Goal: Task Accomplishment & Management: Complete application form

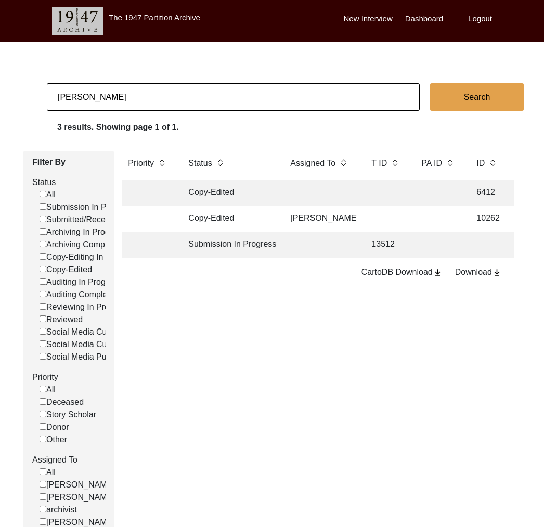
scroll to position [0, 321]
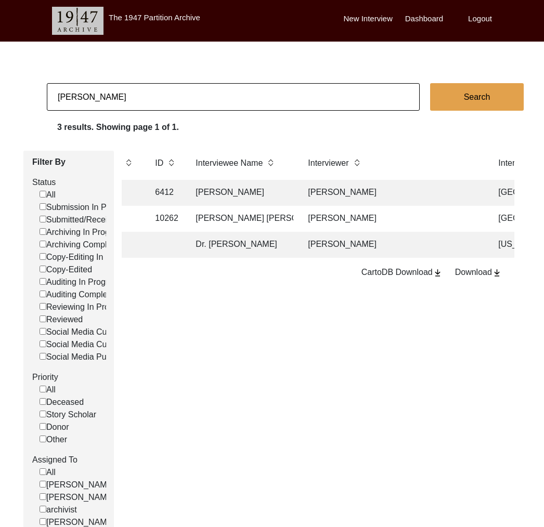
click at [86, 98] on input "[PERSON_NAME]" at bounding box center [233, 97] width 373 height 28
type input "[PERSON_NAME]"
checkbox input "false"
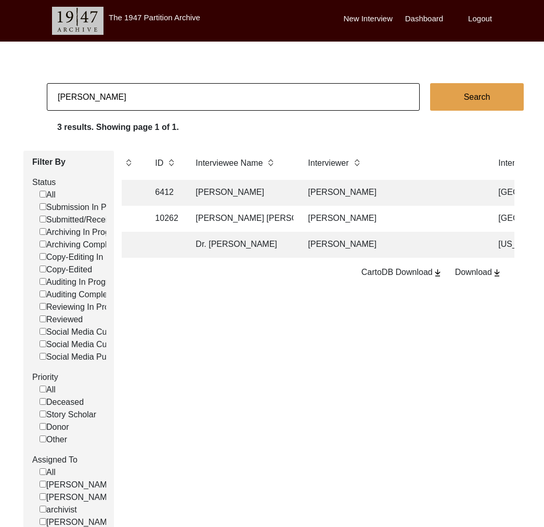
checkbox input "false"
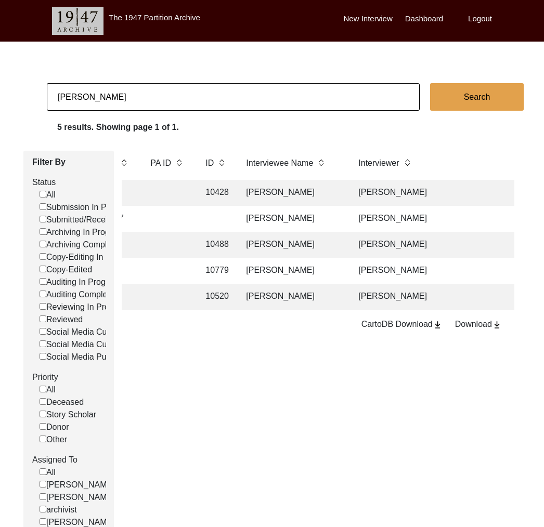
scroll to position [0, 347]
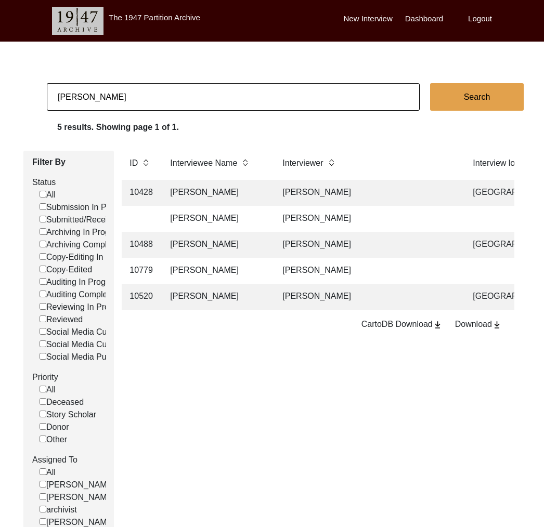
click at [249, 247] on td "[PERSON_NAME]" at bounding box center [216, 245] width 104 height 26
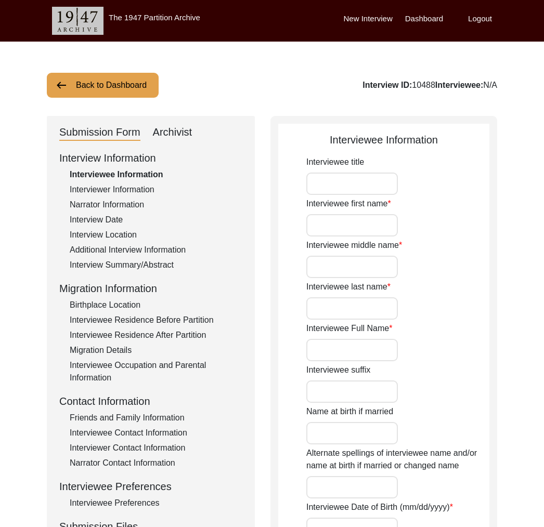
type input "Mr."
type input "Idrees"
type input "-"
type input "Bhatti"
type input "[PERSON_NAME]"
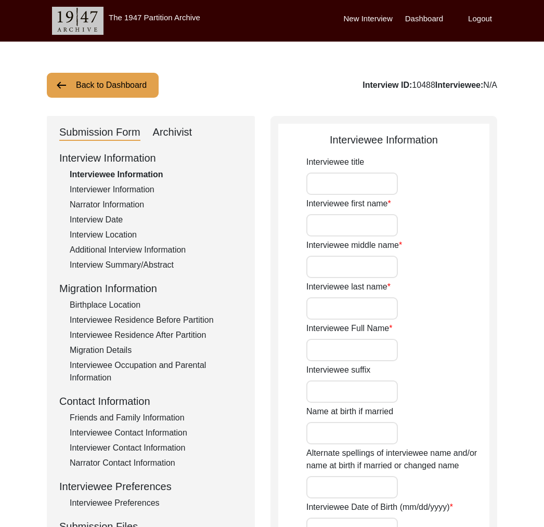
type input "-"
type input "[DEMOGRAPHIC_DATA]"
type input "N/A"
type input "[DEMOGRAPHIC_DATA]"
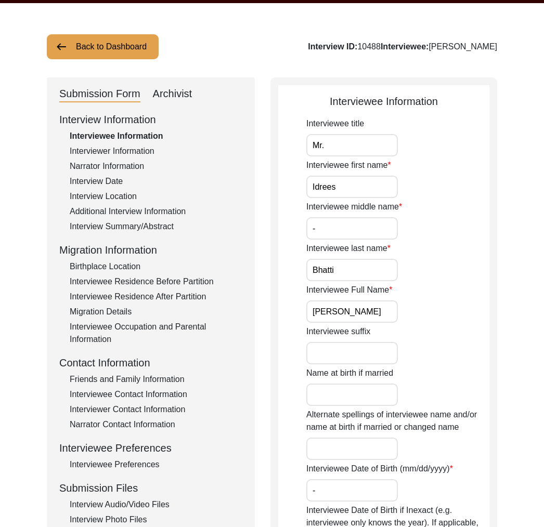
scroll to position [80, 0]
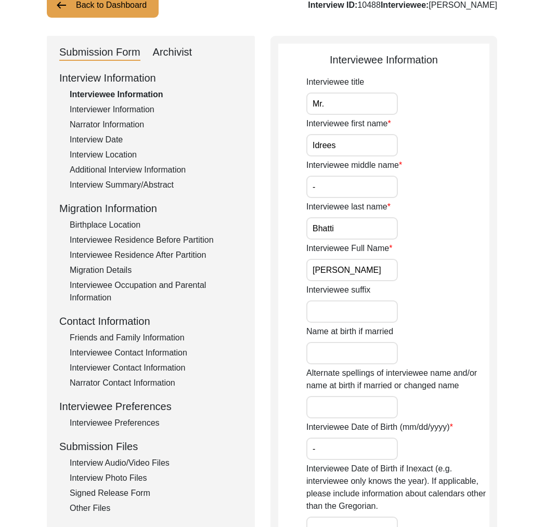
click at [133, 458] on div "Interview Audio/Video Files" at bounding box center [156, 463] width 173 height 12
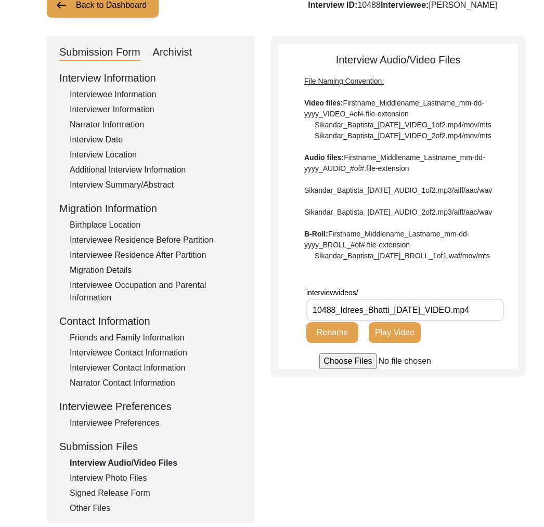
click at [389, 343] on button "Play Video" at bounding box center [395, 332] width 52 height 21
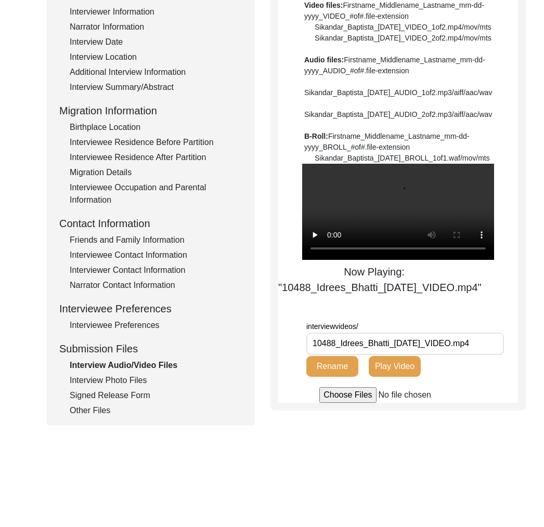
scroll to position [240, 0]
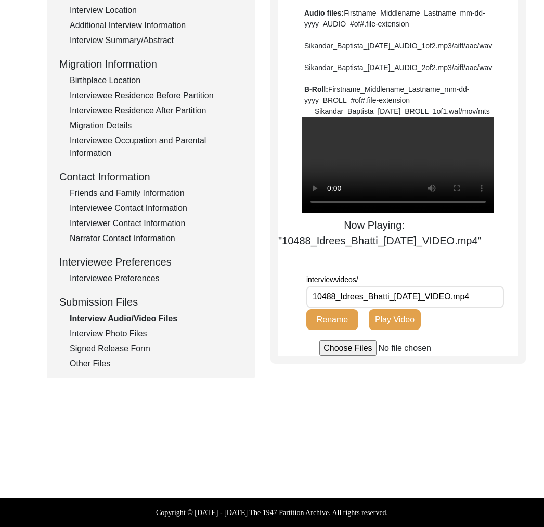
click at [145, 327] on div "Interview Photo Files" at bounding box center [156, 333] width 173 height 12
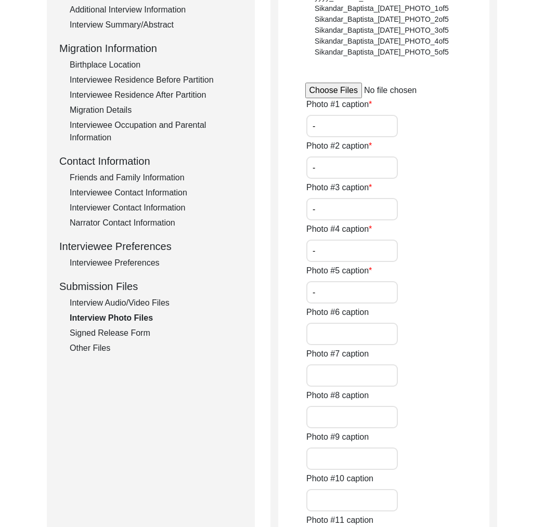
click at [122, 340] on div "Interview Information Interviewee Information Interviewer Information Narrator …" at bounding box center [150, 132] width 183 height 444
click at [122, 333] on div "Signed Release Form" at bounding box center [156, 333] width 173 height 12
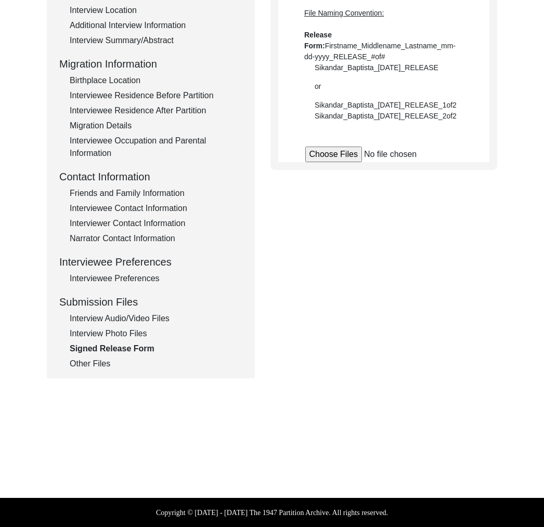
scroll to position [225, 0]
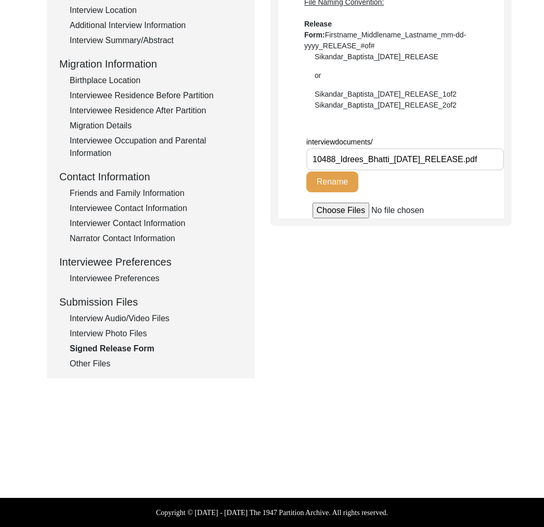
click at [136, 322] on div "Interview Audio/Video Files" at bounding box center [156, 318] width 173 height 12
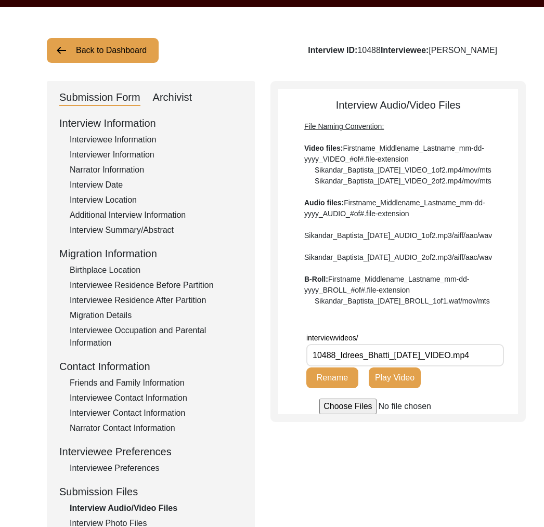
scroll to position [0, 0]
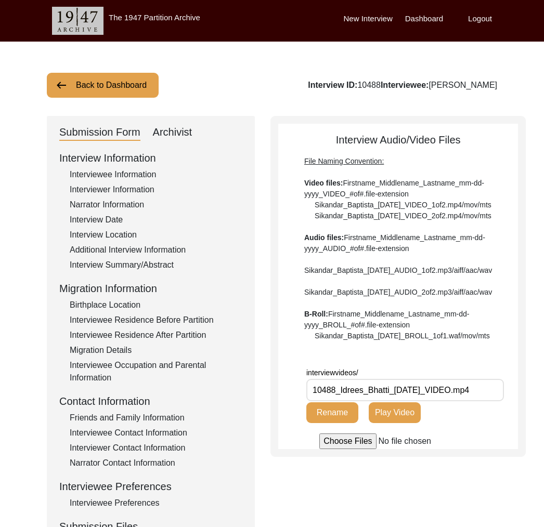
drag, startPoint x: 197, startPoint y: 126, endPoint x: 174, endPoint y: 128, distance: 23.5
click at [196, 126] on div "Submission Form Archivist" at bounding box center [150, 132] width 183 height 17
click at [174, 128] on div "Archivist" at bounding box center [173, 132] width 40 height 17
select select "Reviewed"
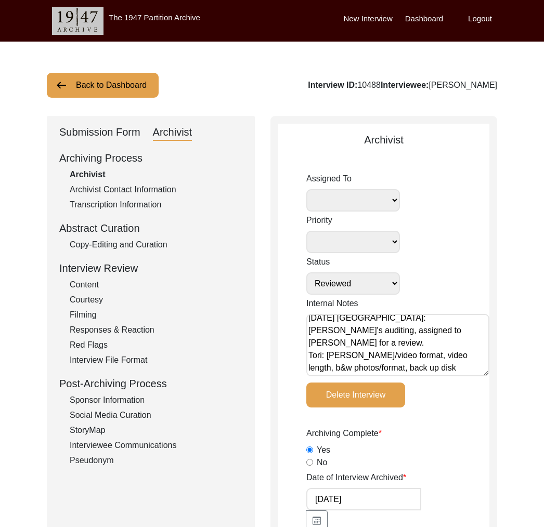
click at [130, 132] on div "Submission Form" at bounding box center [99, 132] width 81 height 17
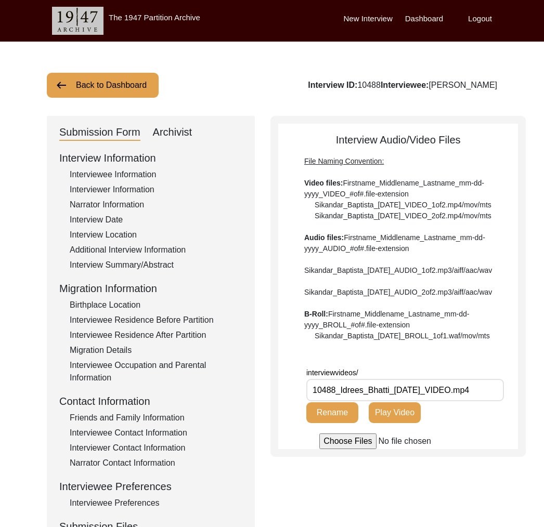
click at [133, 175] on div "Interviewee Information" at bounding box center [156, 174] width 173 height 12
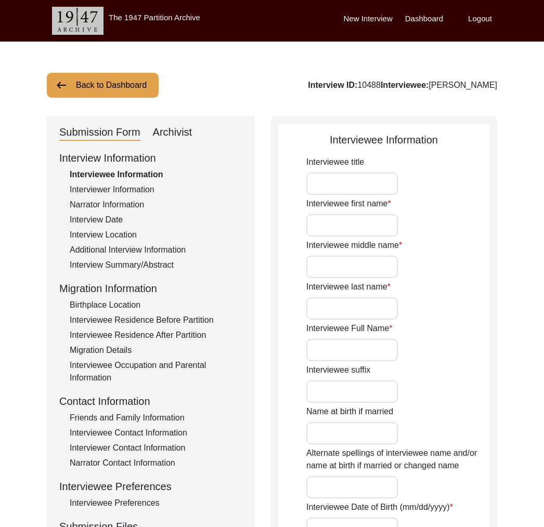
type input "Mr."
type input "Idrees"
type input "-"
type input "Bhatti"
type input "[PERSON_NAME]"
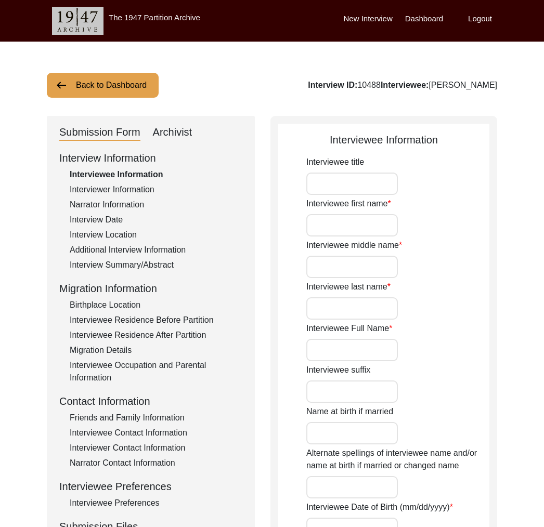
type input "-"
type input "[DEMOGRAPHIC_DATA]"
type input "N/A"
type input "[DEMOGRAPHIC_DATA]"
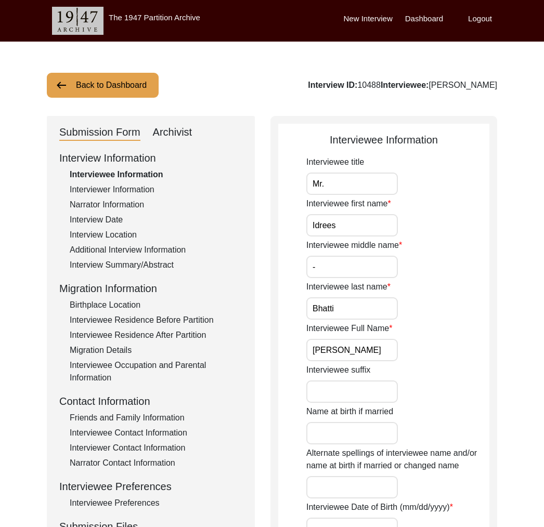
click at [130, 205] on div "Narrator Information" at bounding box center [156, 205] width 173 height 12
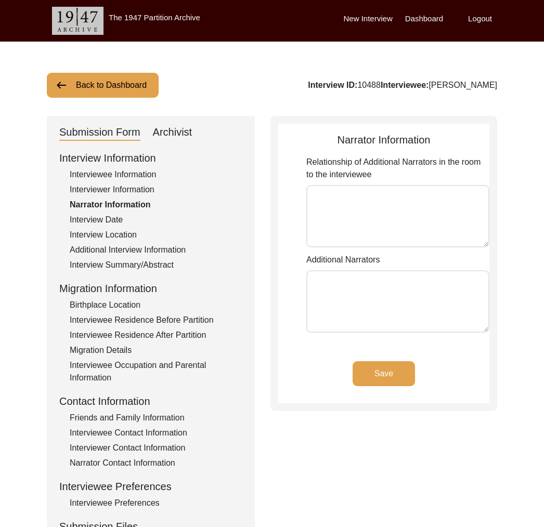
click at [120, 188] on div "Interviewer Information" at bounding box center [156, 189] width 173 height 12
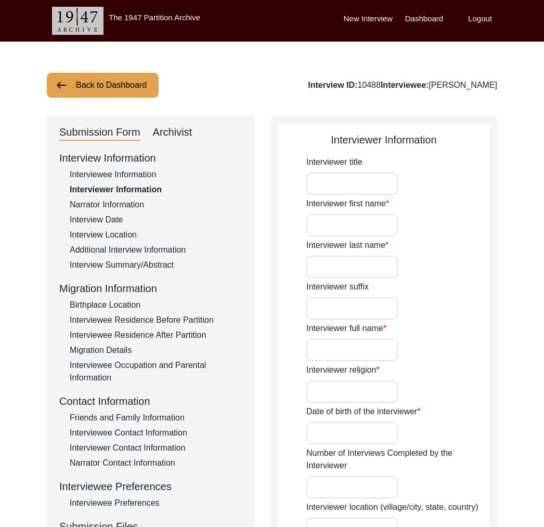
type input "Dr."
type input "[PERSON_NAME]"
type input "[DEMOGRAPHIC_DATA]"
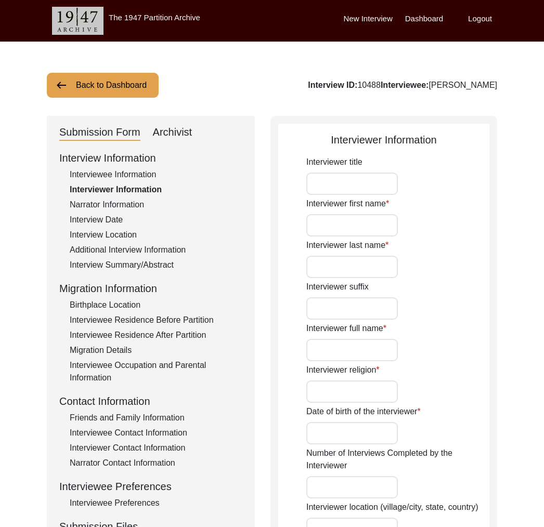
type input "[DATE]"
type input "[GEOGRAPHIC_DATA], [US_STATE], [GEOGRAPHIC_DATA]"
type input "Educator"
type input "Dr."
type input "[PERSON_NAME]"
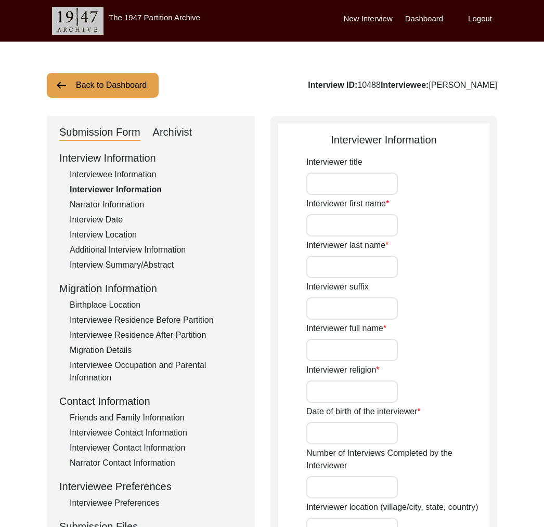
type input "[PERSON_NAME]"
type input "Unconfirmed Citizen Historian"
type textarea "[PERSON_NAME] holds a doctorate degree from the [GEOGRAPHIC_DATA][US_STATE] in …"
type input "Punjabi"
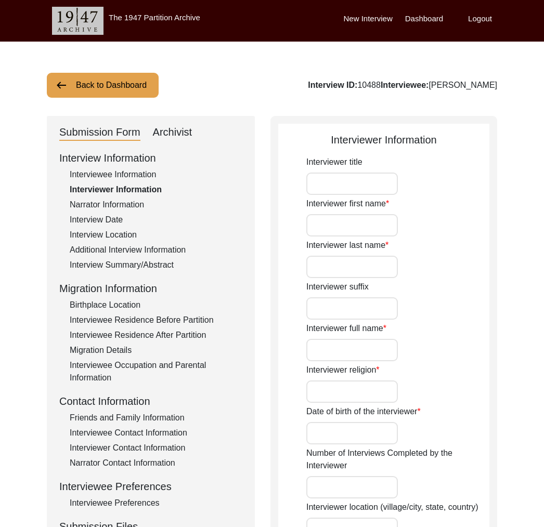
type textarea "N/A"
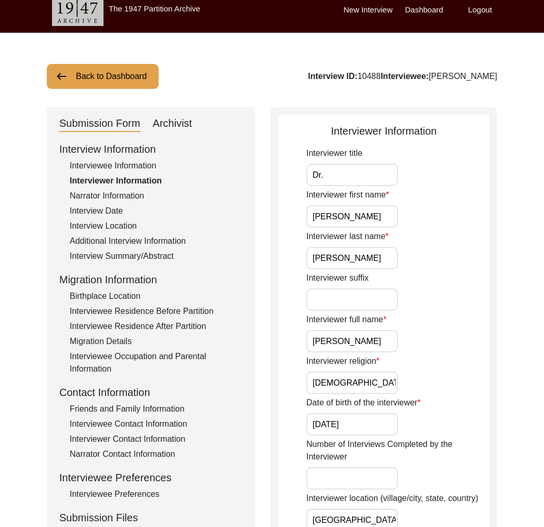
scroll to position [10, 0]
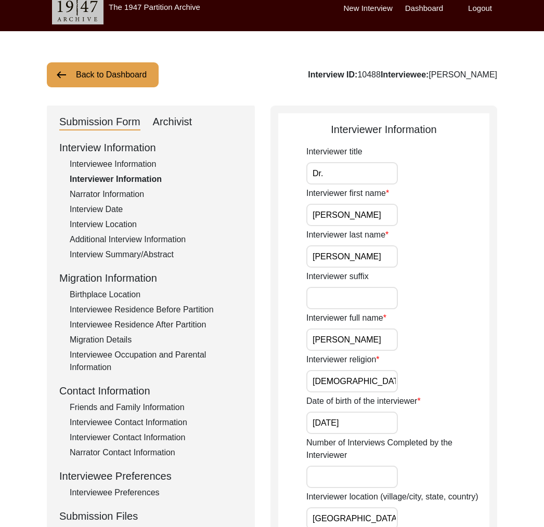
click at [102, 83] on button "Back to Dashboard" at bounding box center [103, 74] width 112 height 25
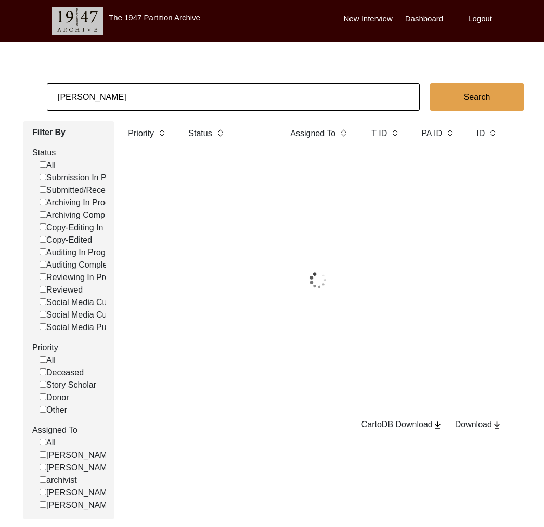
click at [112, 97] on input "[PERSON_NAME]" at bounding box center [233, 97] width 373 height 28
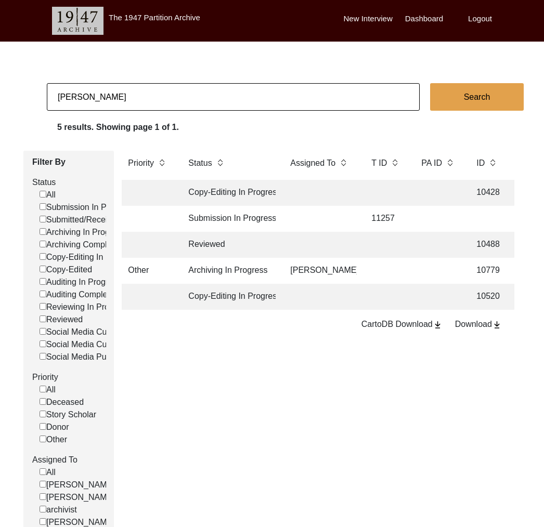
click at [112, 97] on input "[PERSON_NAME]" at bounding box center [233, 97] width 373 height 28
paste input "[PERSON_NAME]"
type input "[PERSON_NAME]"
checkbox input "false"
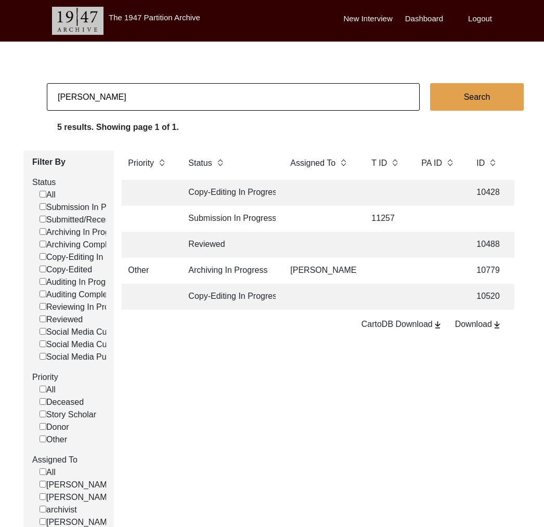
checkbox input "false"
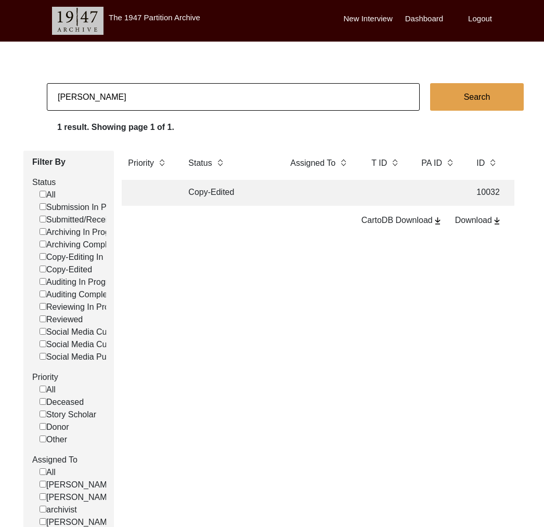
click at [264, 196] on td "Copy-Edited" at bounding box center [229, 193] width 94 height 26
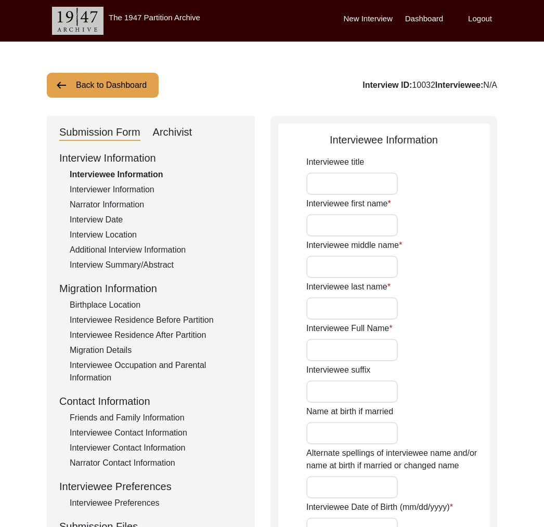
type input "[PERSON_NAME]"
type input "Bano"
type input "[PERSON_NAME]"
type input "[DATE]"
type input "86"
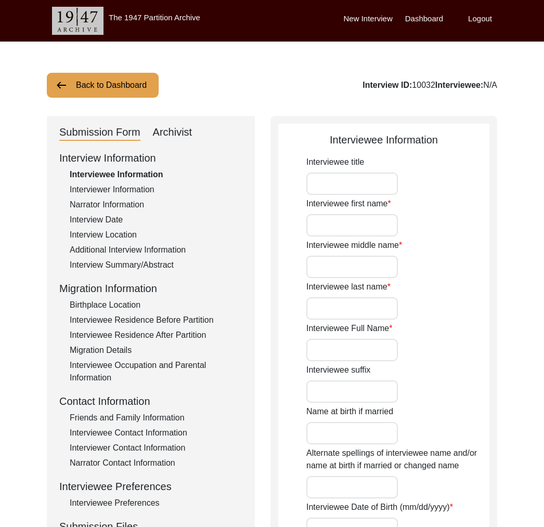
type input "[DEMOGRAPHIC_DATA]"
type input "Punjabi, Urdu"
type input "[DEMOGRAPHIC_DATA]"
click at [184, 127] on div "Archivist" at bounding box center [173, 132] width 40 height 17
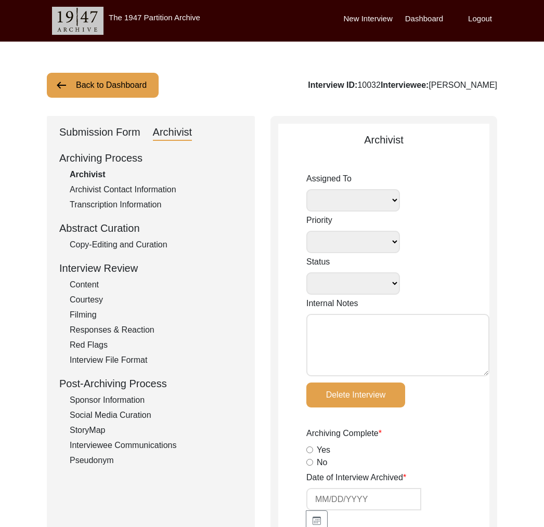
select select
select select "Copy-Edited"
type textarea "Tori [DATE]: disk, photos, [PERSON_NAME]/audio length documented"
radio input "true"
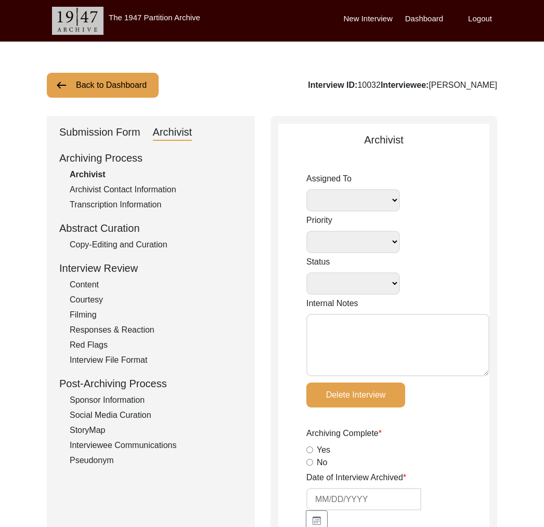
type input "[DATE]"
radio input "true"
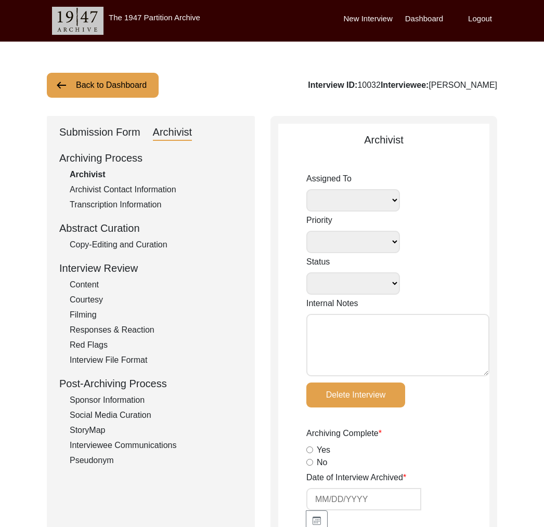
radio input "true"
type input "1:03:56"
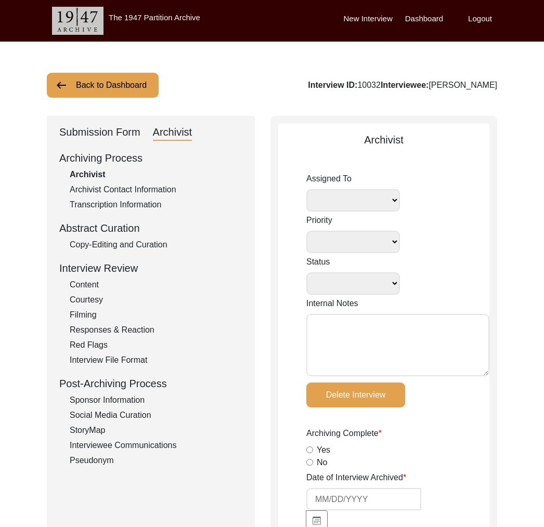
radio input "true"
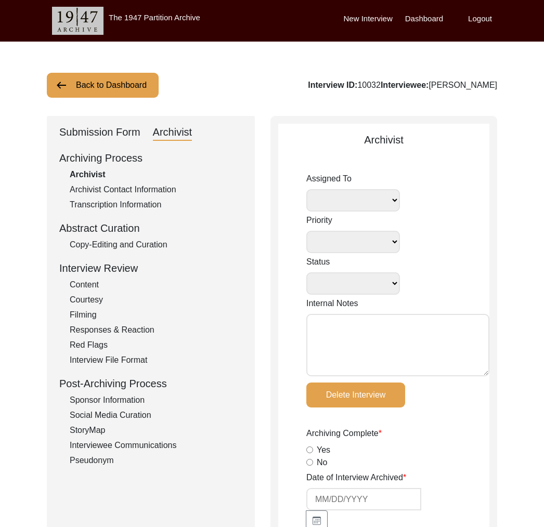
type input "20, 20.2"
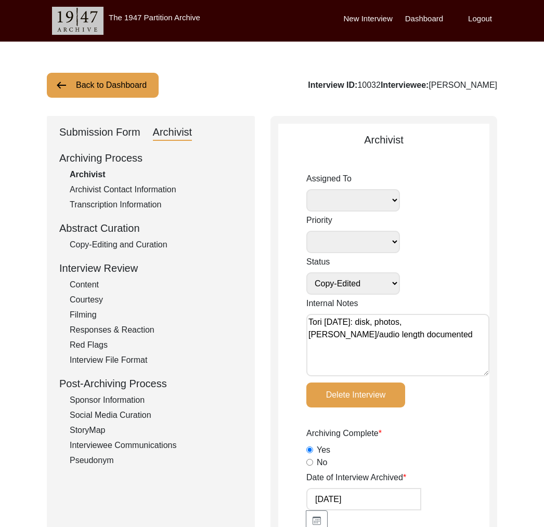
radio input "true"
type textarea "[PERSON_NAME] length: 0:01:38"
type input "mp4"
select select
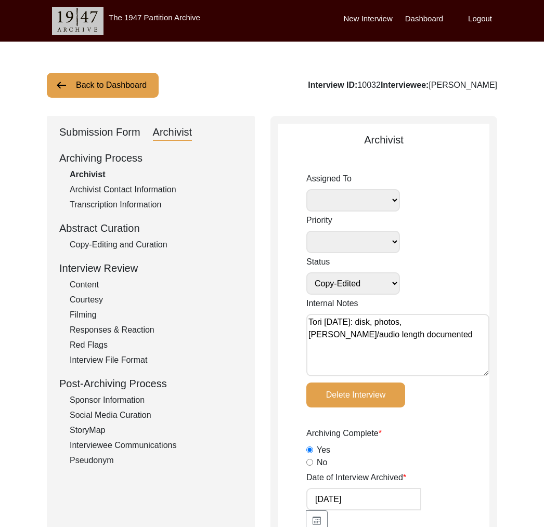
drag, startPoint x: 104, startPoint y: 137, endPoint x: 107, endPoint y: 147, distance: 10.4
click at [104, 137] on div "Submission Form" at bounding box center [99, 132] width 81 height 17
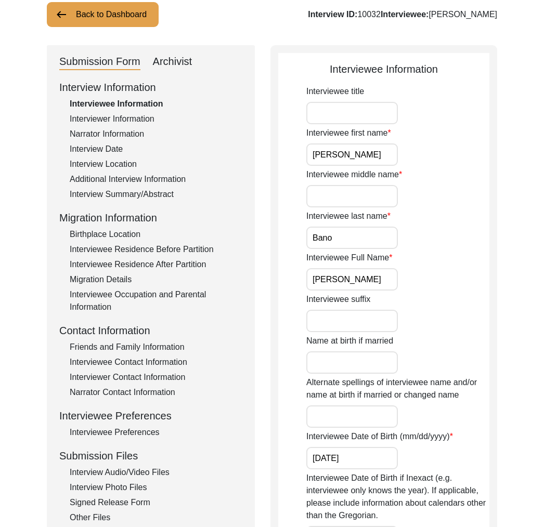
scroll to position [100, 0]
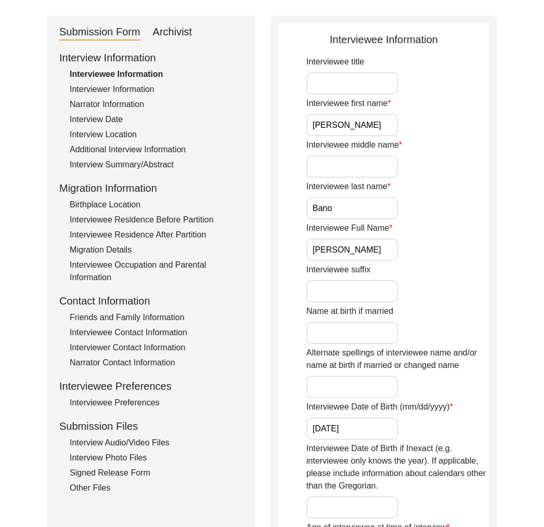
click at [121, 319] on div "Friends and Family Information" at bounding box center [156, 317] width 173 height 12
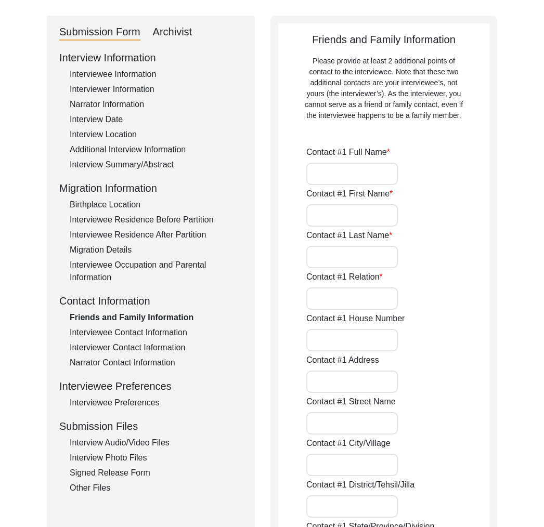
type input "[PERSON_NAME]"
type input "Amna"
type input "[PERSON_NAME]"
type input "Granddaughter"
type input "[GEOGRAPHIC_DATA]"
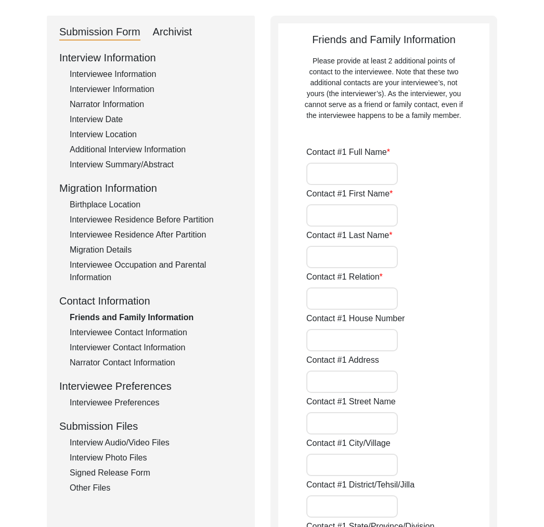
type input "0332 5263774"
type input "Sannan Khattak"
type input "Sannan"
type input "Khattak"
type input "Friend of the family"
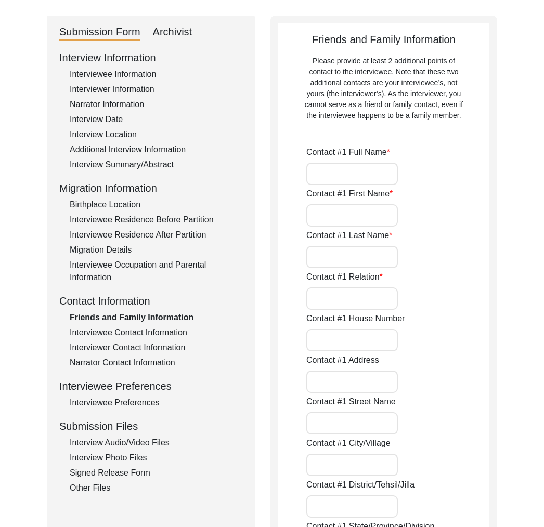
type input "[GEOGRAPHIC_DATA]"
type input "03335242065"
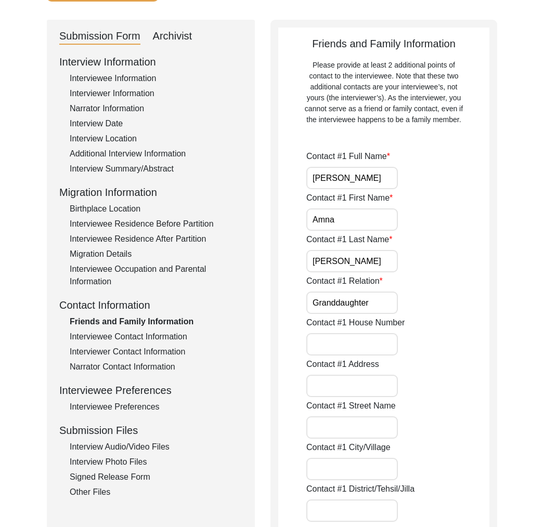
scroll to position [248, 0]
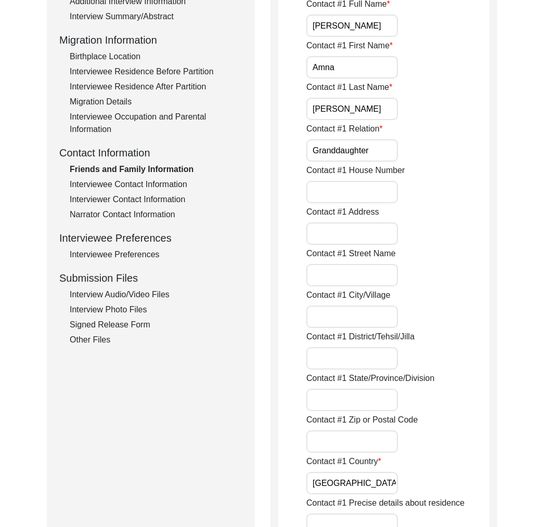
click at [144, 185] on div "Interviewee Contact Information" at bounding box center [156, 184] width 173 height 12
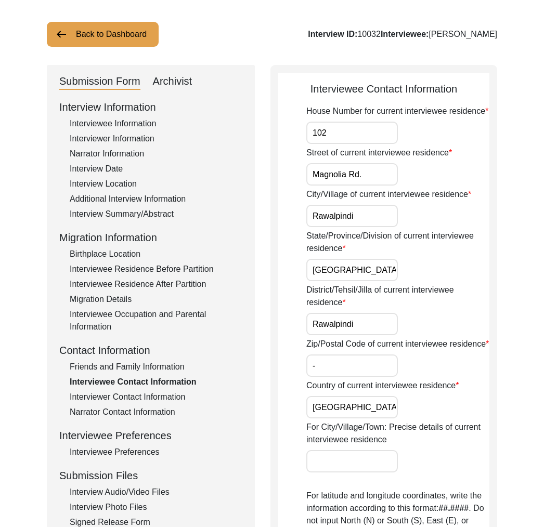
scroll to position [107, 0]
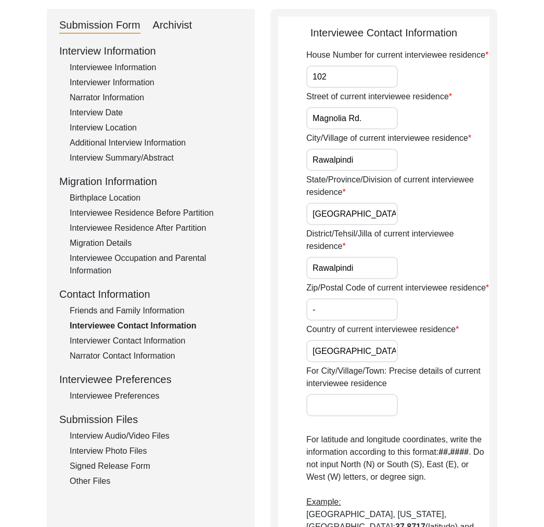
click at [151, 312] on div "Friends and Family Information" at bounding box center [156, 311] width 173 height 12
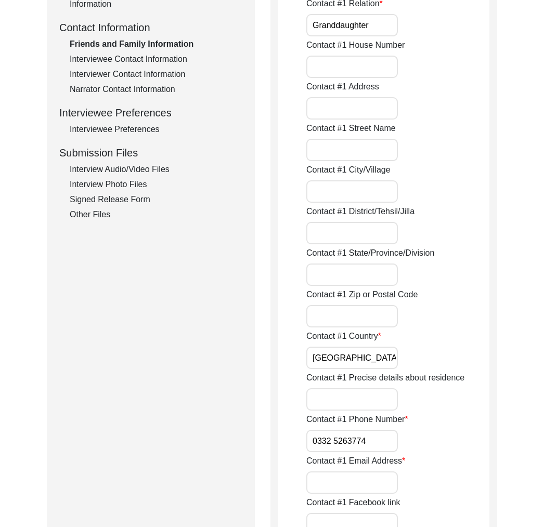
scroll to position [349, 0]
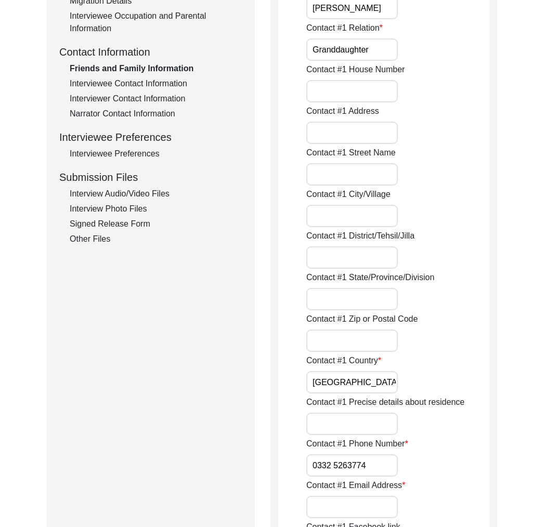
click at [138, 86] on div "Interviewee Contact Information" at bounding box center [156, 83] width 173 height 12
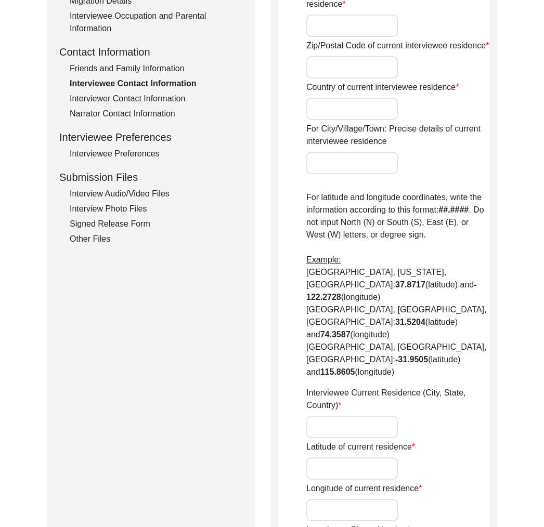
type input "102"
type input "Magnolia Rd."
type input "Rawalpindi"
type input "[GEOGRAPHIC_DATA]"
type input "Rawalpindi"
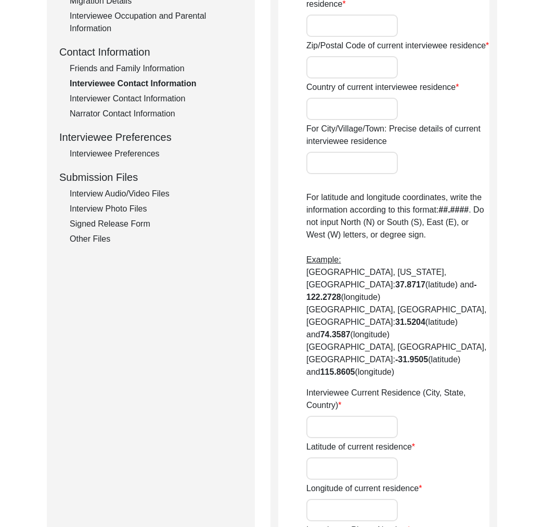
type input "-"
type input "[GEOGRAPHIC_DATA]"
type input "[GEOGRAPHIC_DATA], [GEOGRAPHIC_DATA], [GEOGRAPHIC_DATA]"
type input "33.5651"
type input "73.0169"
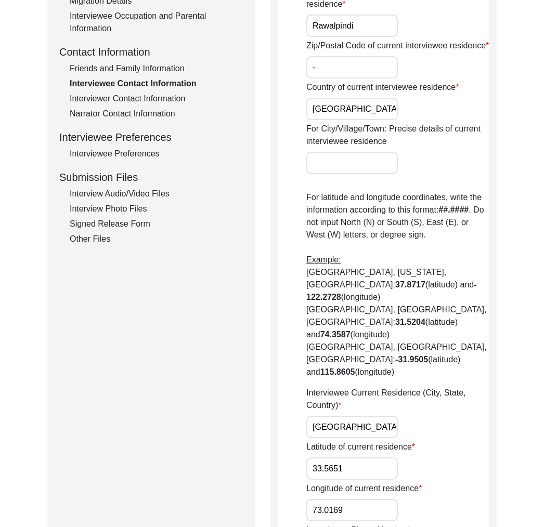
click at [125, 103] on div "Interviewer Contact Information" at bounding box center [156, 99] width 173 height 12
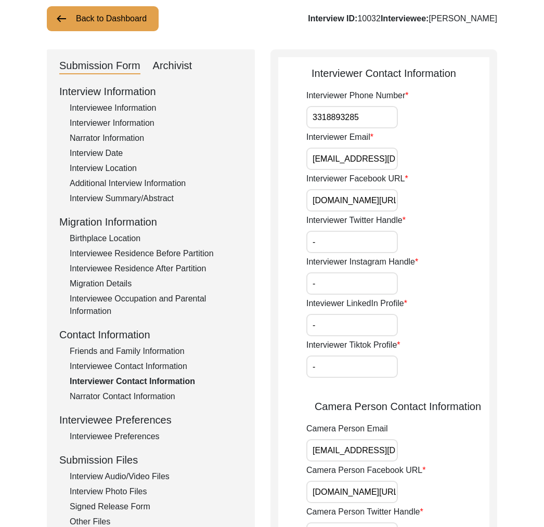
scroll to position [0, 0]
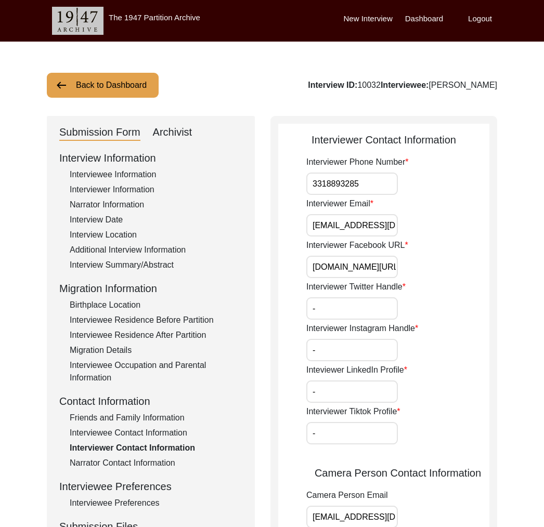
click at [130, 179] on div "Interviewee Information" at bounding box center [156, 174] width 173 height 12
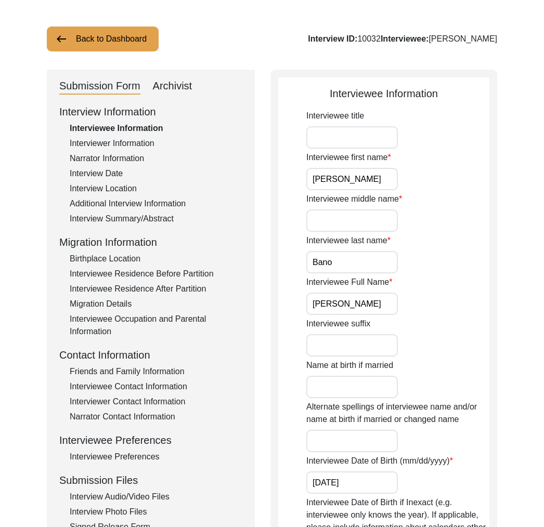
scroll to position [68, 0]
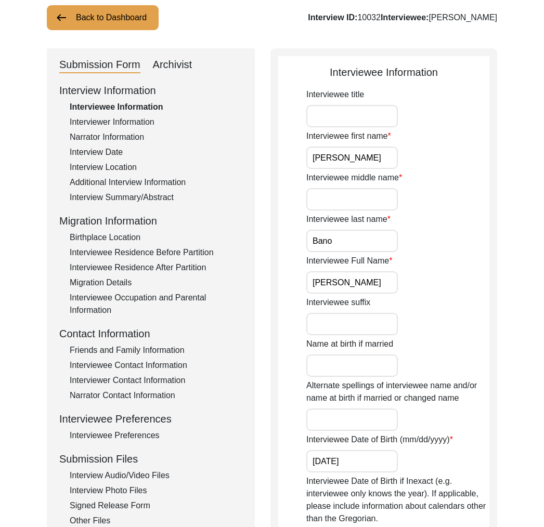
drag, startPoint x: 167, startPoint y: 360, endPoint x: 165, endPoint y: 354, distance: 6.4
click at [166, 358] on div "Interview Information Interviewee Information Interviewer Information Narrator …" at bounding box center [150, 305] width 183 height 444
click at [170, 366] on div "Interviewee Contact Information" at bounding box center [156, 365] width 173 height 12
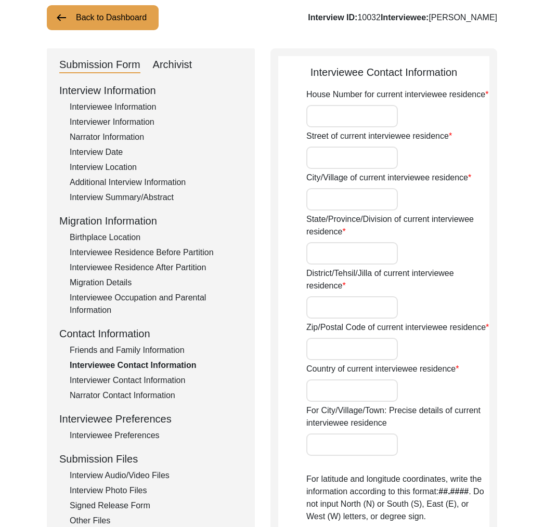
type input "102"
type input "Magnolia Rd."
type input "Rawalpindi"
type input "[GEOGRAPHIC_DATA]"
type input "Rawalpindi"
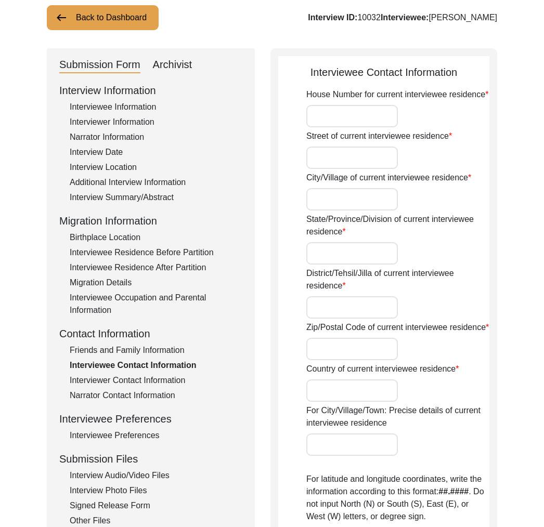
type input "-"
type input "[GEOGRAPHIC_DATA]"
type input "[GEOGRAPHIC_DATA], [GEOGRAPHIC_DATA], [GEOGRAPHIC_DATA]"
type input "33.5651"
type input "73.0169"
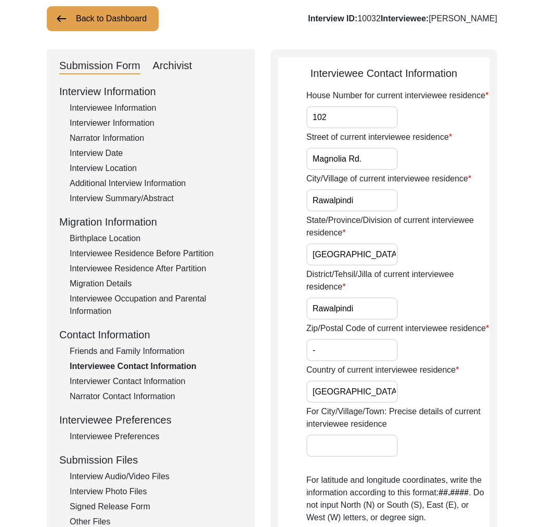
scroll to position [15, 0]
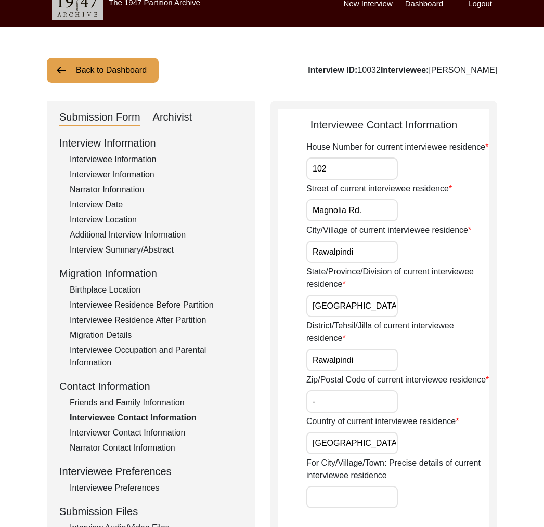
click at [166, 401] on div "Friends and Family Information" at bounding box center [156, 403] width 173 height 12
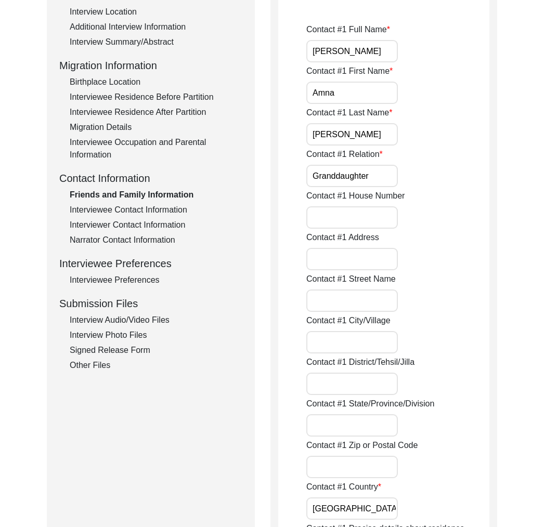
scroll to position [0, 0]
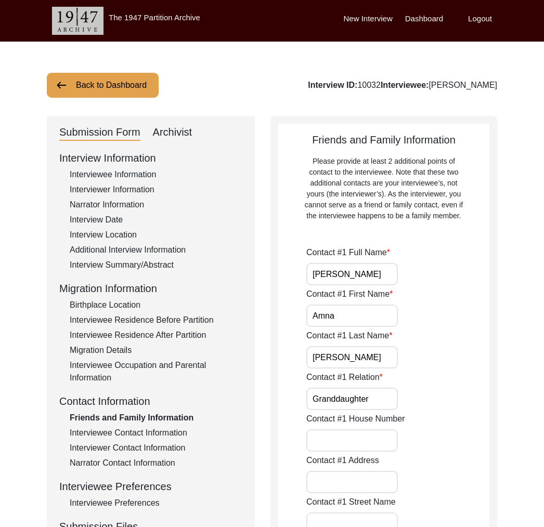
click at [120, 85] on button "Back to Dashboard" at bounding box center [103, 85] width 112 height 25
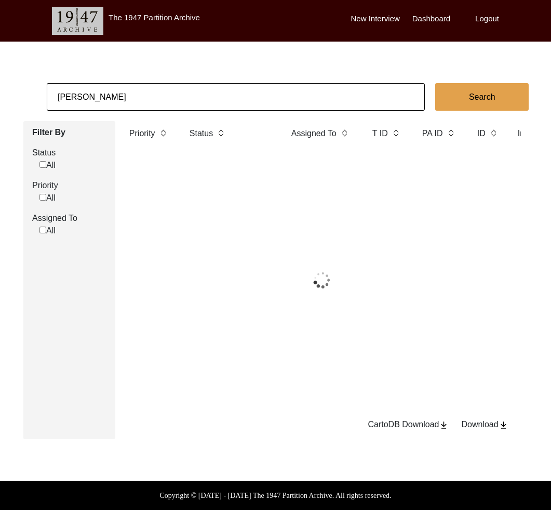
click at [125, 94] on input "[PERSON_NAME]" at bounding box center [236, 97] width 378 height 28
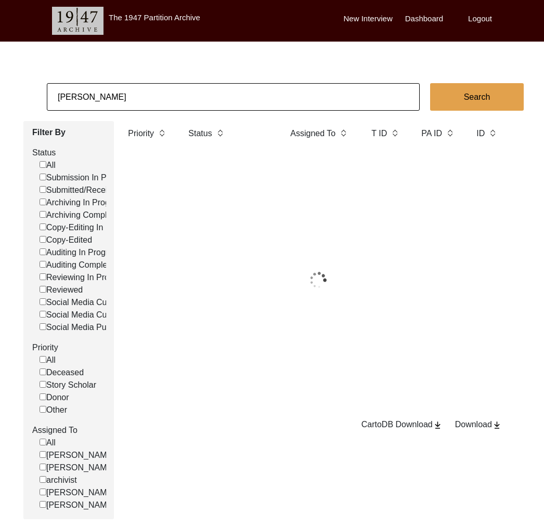
click at [125, 94] on input "[PERSON_NAME]" at bounding box center [233, 97] width 373 height 28
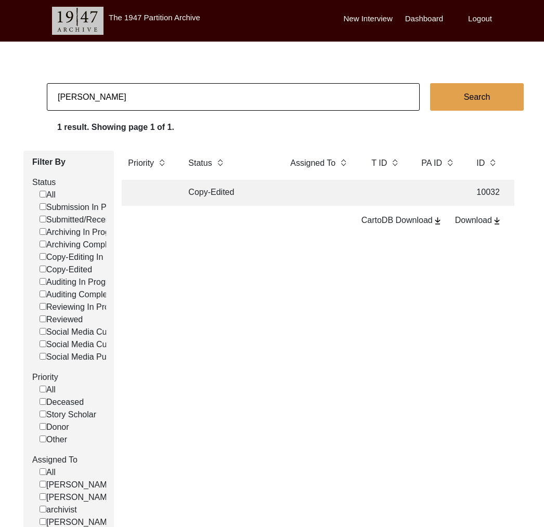
click at [125, 94] on input "[PERSON_NAME]" at bounding box center [233, 97] width 373 height 28
click at [108, 98] on input "[PERSON_NAME]" at bounding box center [233, 97] width 373 height 28
paste input "hopadhyay's"
type input "[PERSON_NAME]"
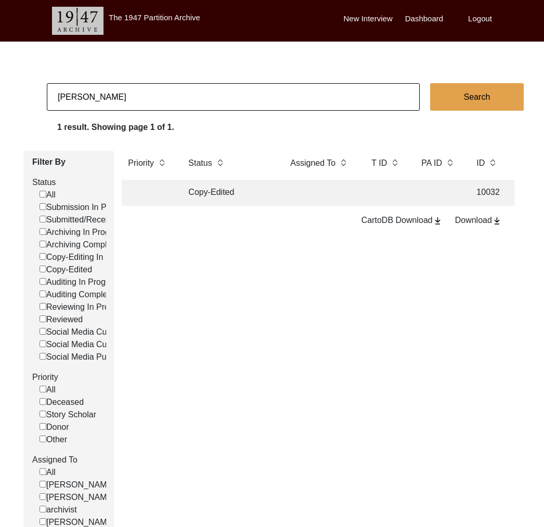
checkbox input "false"
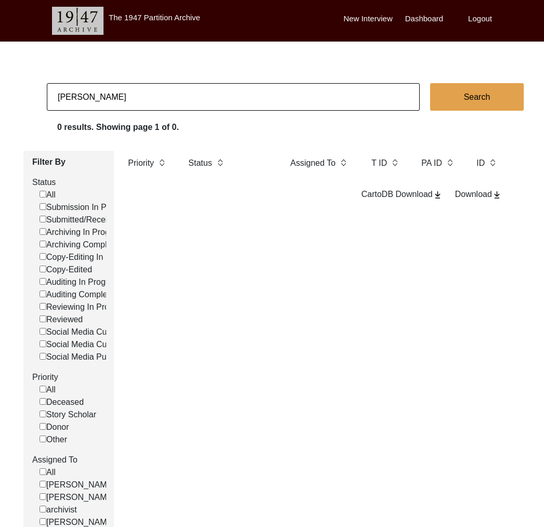
click at [102, 99] on input "[PERSON_NAME]" at bounding box center [233, 97] width 373 height 28
click at [176, 96] on input "[PERSON_NAME]" at bounding box center [233, 97] width 373 height 28
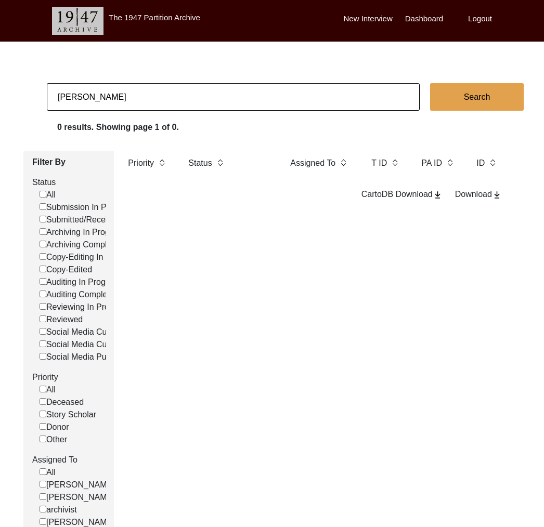
click at [176, 96] on input "[PERSON_NAME]" at bounding box center [233, 97] width 373 height 28
type input "z"
type input "[PERSON_NAME]"
checkbox input "false"
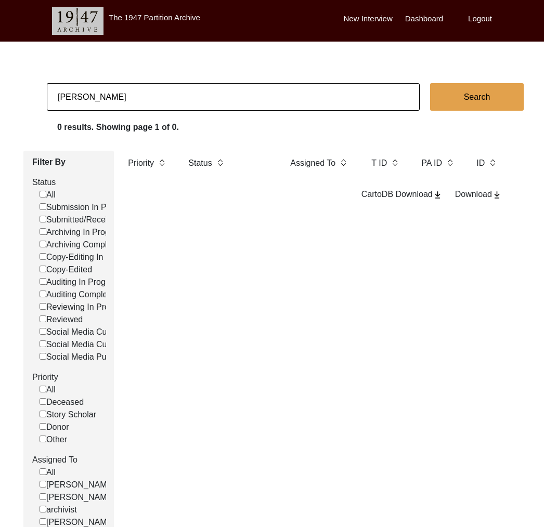
checkbox input "false"
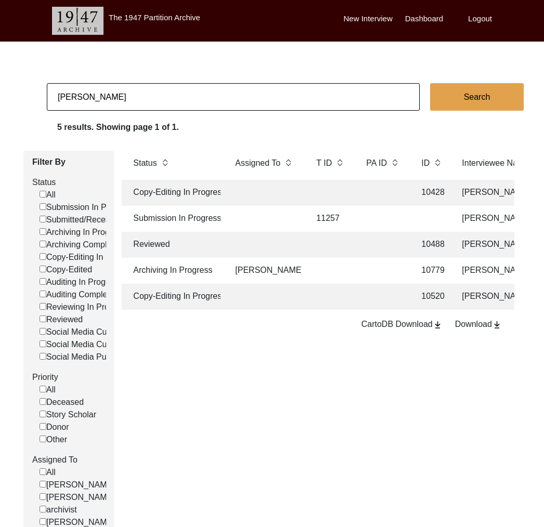
scroll to position [0, 114]
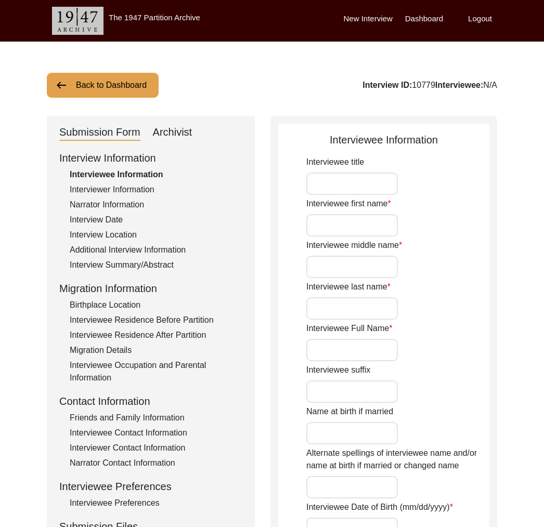
type input "Mr."
type input "Patras"
type input "Imamdin"
type input "[PERSON_NAME]"
type input "[DATE]"
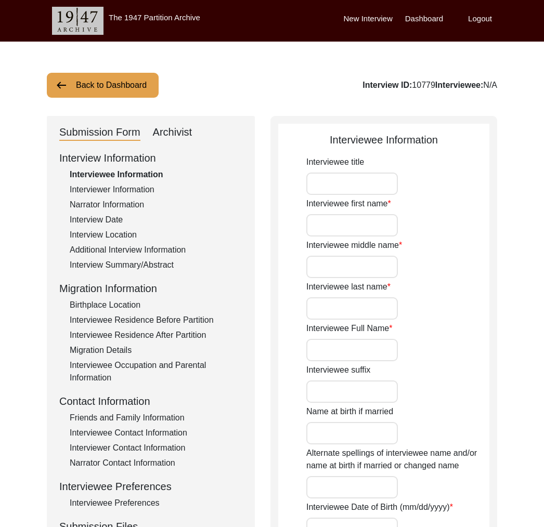
type input "89"
type input "[DEMOGRAPHIC_DATA]"
type input "Urdu / Punjabi"
type input "[DEMOGRAPHIC_DATA]"
click at [161, 140] on div "Archivist" at bounding box center [173, 132] width 40 height 17
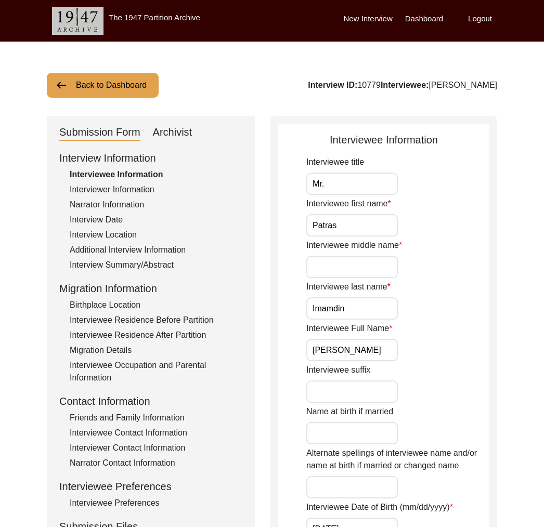
select select "Other"
select select "Archiving In Progress"
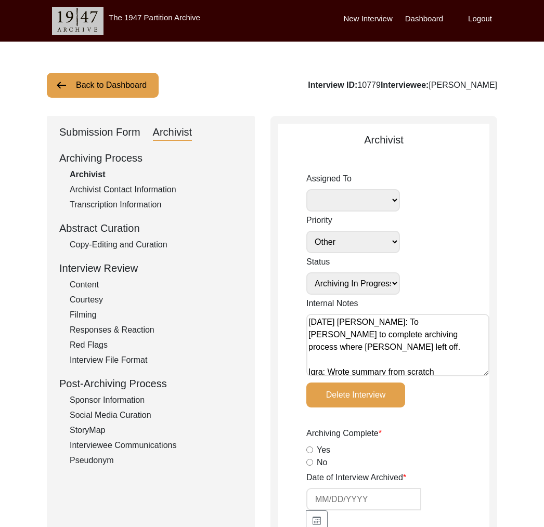
click at [146, 137] on div "Submission Form Archivist" at bounding box center [150, 132] width 183 height 17
click at [139, 240] on div "Copy-Editing and Curation" at bounding box center [156, 245] width 173 height 12
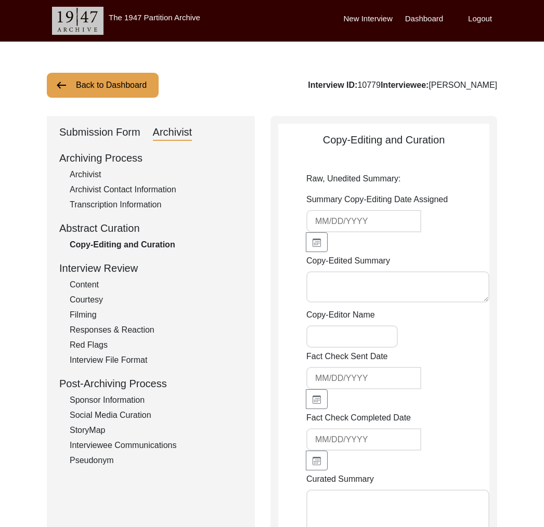
type textarea "[PERSON_NAME], born on [DEMOGRAPHIC_DATA], was just a teenager, about [DEMOGRAP…"
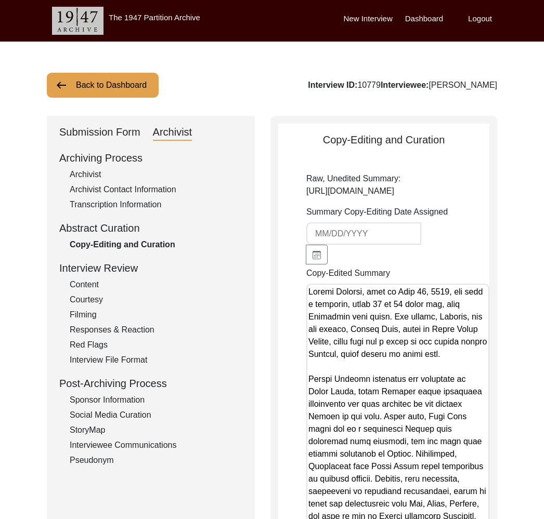
scroll to position [0, 45]
click at [59, 128] on div "Submission Form" at bounding box center [99, 132] width 81 height 17
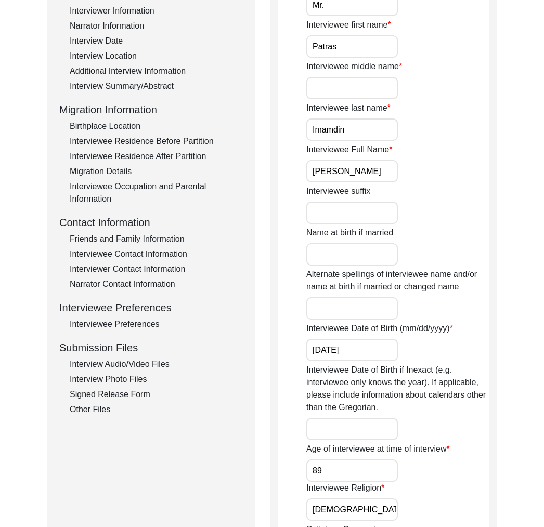
scroll to position [203, 0]
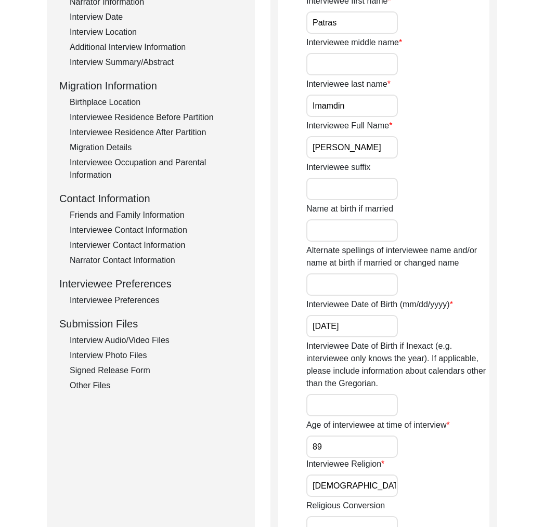
click at [125, 344] on div "Interview Audio/Video Files" at bounding box center [156, 340] width 173 height 12
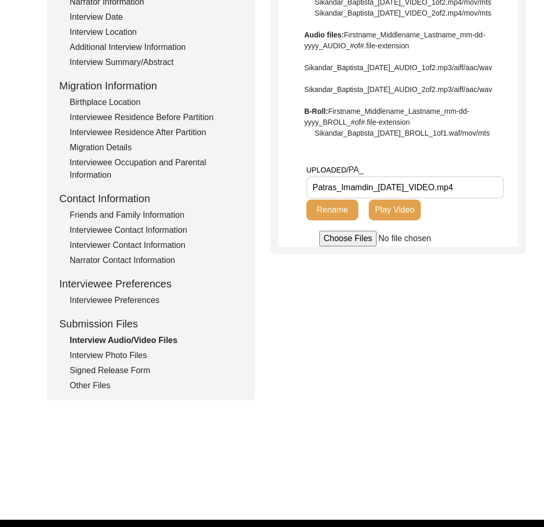
click at [393, 220] on button "Play Video" at bounding box center [395, 210] width 52 height 21
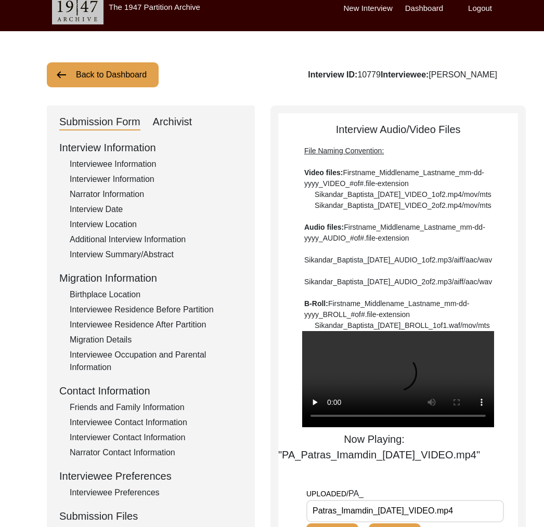
scroll to position [0, 0]
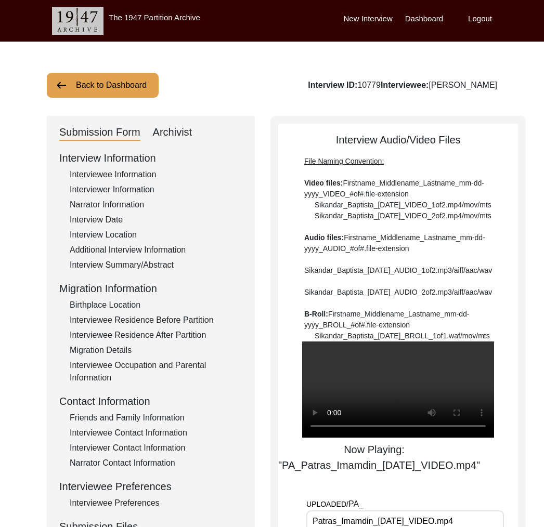
click at [139, 85] on button "Back to Dashboard" at bounding box center [103, 85] width 112 height 25
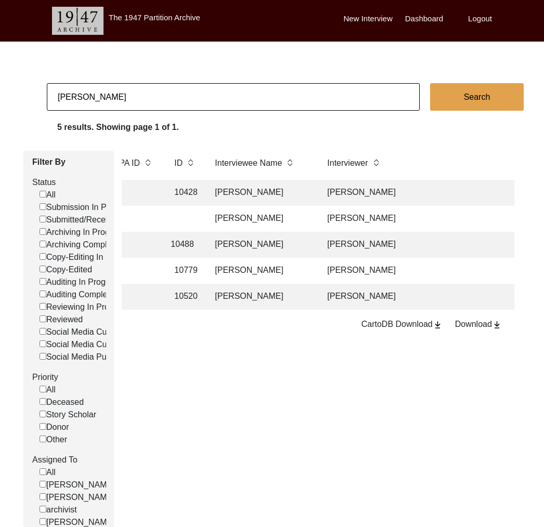
click at [152, 272] on td at bounding box center [136, 271] width 47 height 26
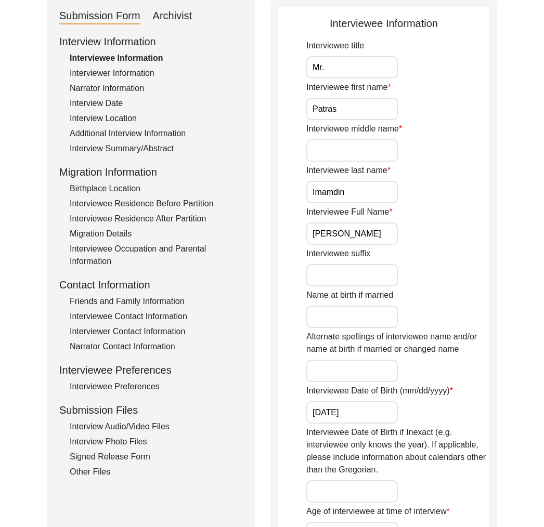
scroll to position [117, 0]
click at [141, 426] on div "Interview Audio/Video Files" at bounding box center [156, 426] width 173 height 12
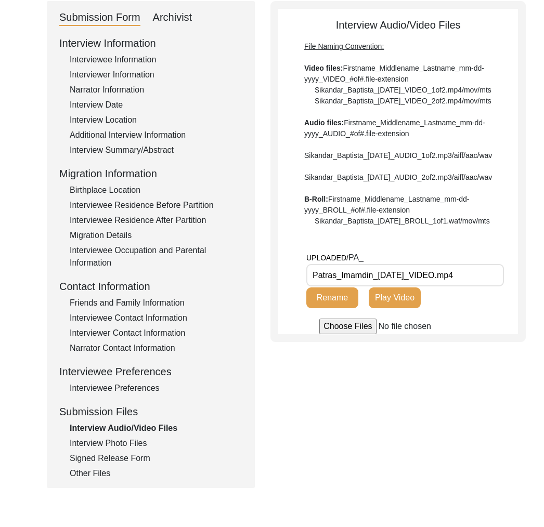
scroll to position [0, 0]
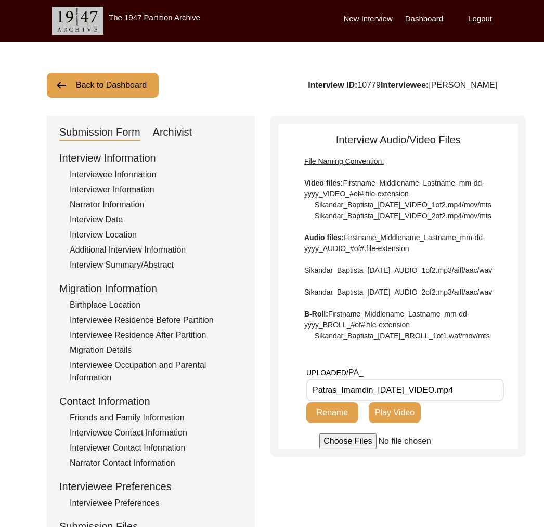
click at [86, 98] on div "Back to Dashboard Interview ID: 10779 Interviewee: [PERSON_NAME] Submission For…" at bounding box center [272, 361] width 544 height 639
click at [88, 91] on button "Back to Dashboard" at bounding box center [103, 85] width 112 height 25
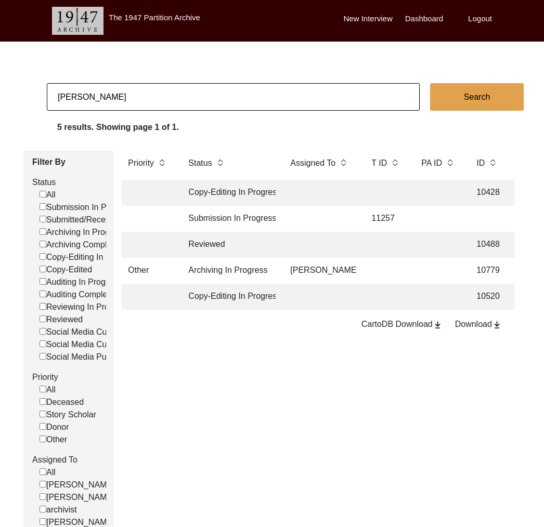
click at [335, 298] on td at bounding box center [320, 297] width 73 height 26
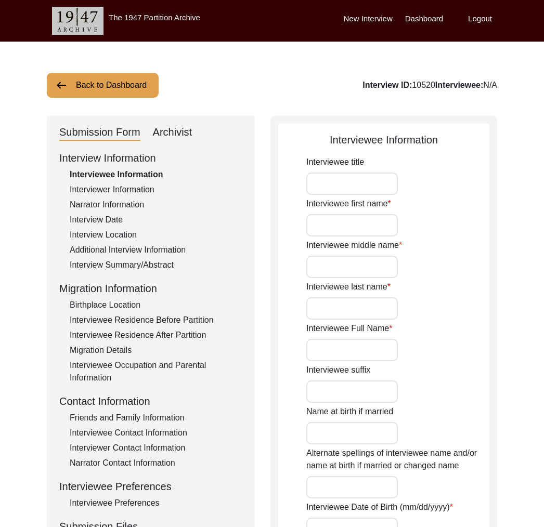
type input "Mr."
type input "[PERSON_NAME]"
type input "-"
type input "Masih"
type input "[PERSON_NAME]"
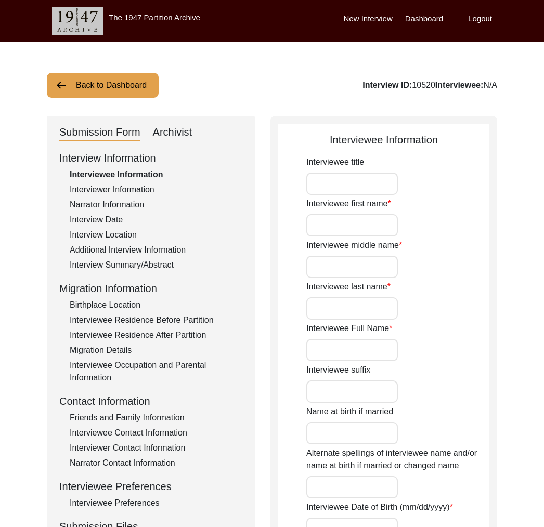
type input "[DATE]"
type input "81"
type input "[DEMOGRAPHIC_DATA]"
type input "Punjabi"
type input "[DEMOGRAPHIC_DATA]"
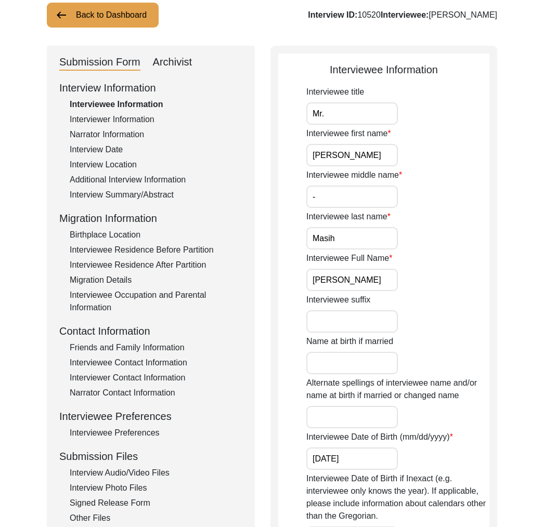
scroll to position [112, 0]
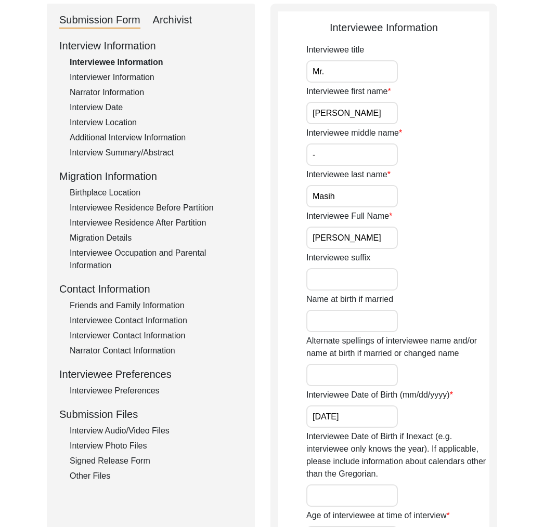
click at [139, 437] on div "Interview Audio/Video Files" at bounding box center [156, 431] width 173 height 12
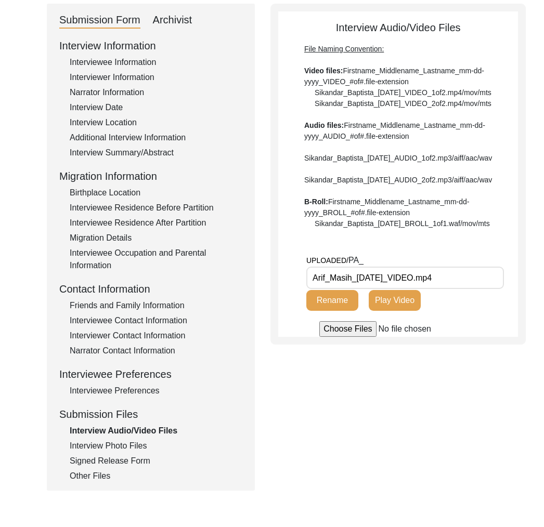
click at [401, 311] on button "Play Video" at bounding box center [395, 300] width 52 height 21
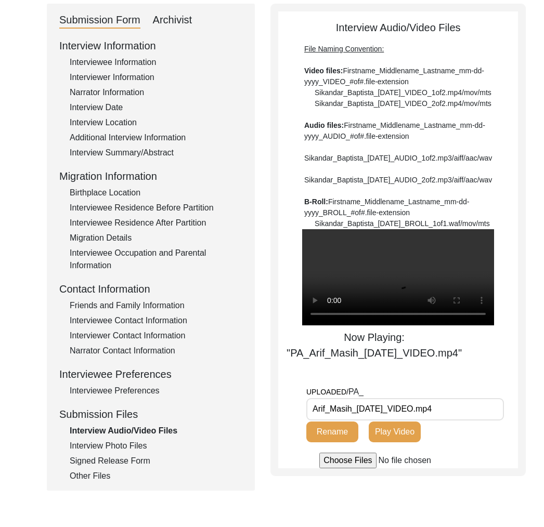
scroll to position [0, 0]
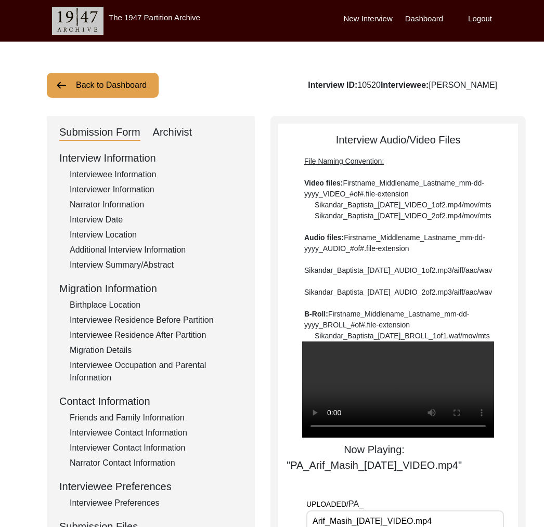
click at [112, 85] on button "Back to Dashboard" at bounding box center [103, 85] width 112 height 25
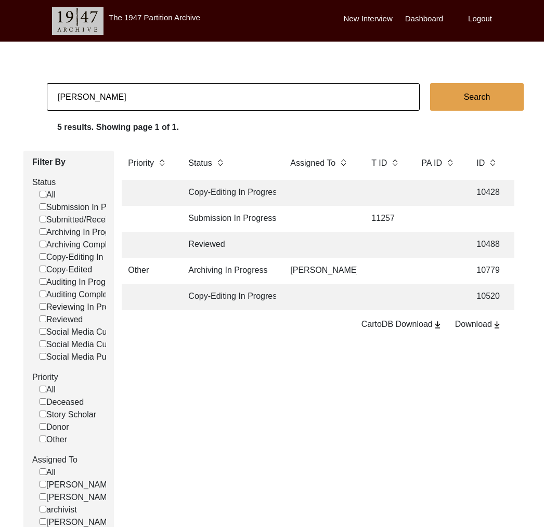
scroll to position [0, 31]
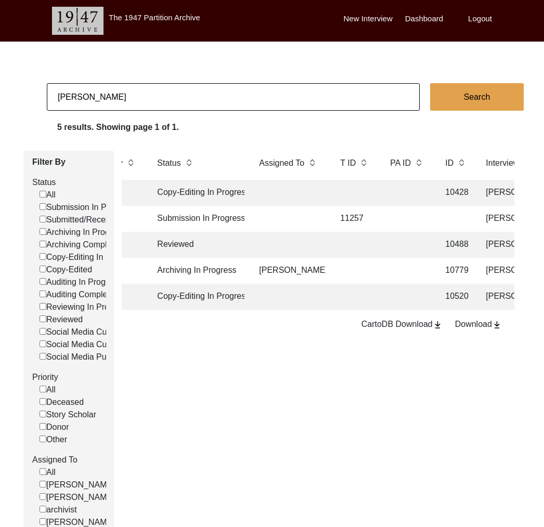
click at [324, 219] on td at bounding box center [289, 219] width 73 height 26
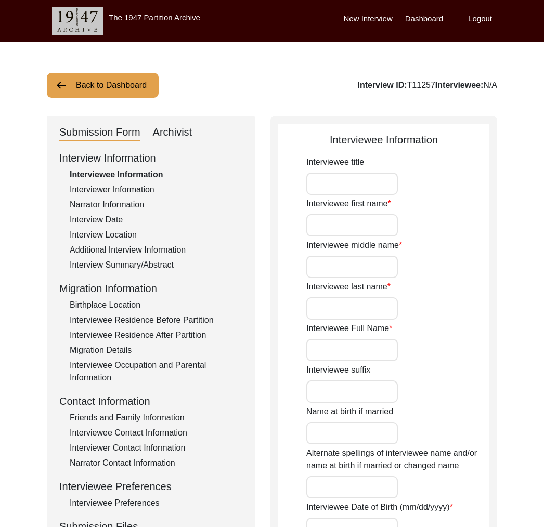
type input "Fazil"
type input "n/a"
type input "Mazih"
type input "[PERSON_NAME]"
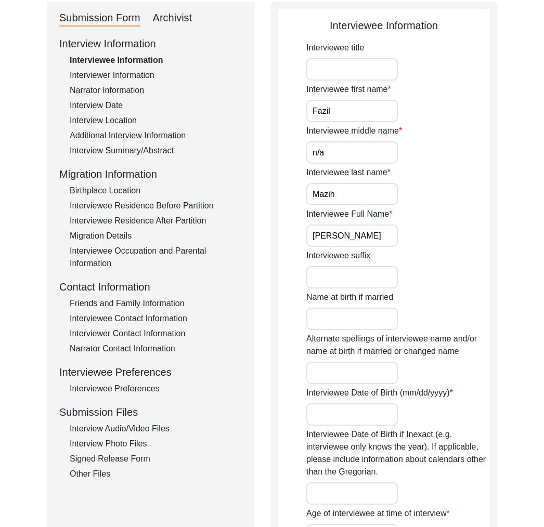
scroll to position [162, 0]
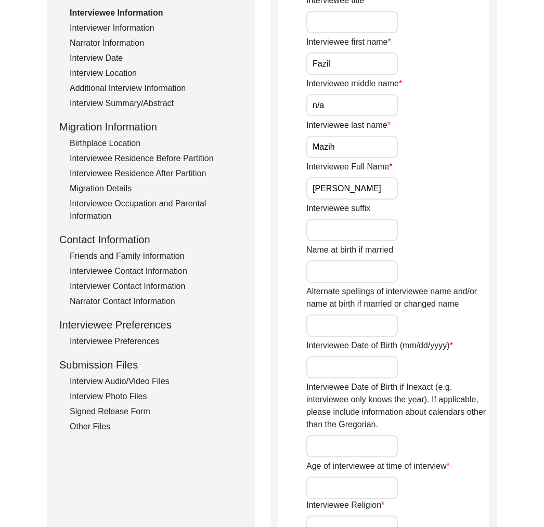
click at [146, 386] on div "Interview Audio/Video Files" at bounding box center [156, 381] width 173 height 12
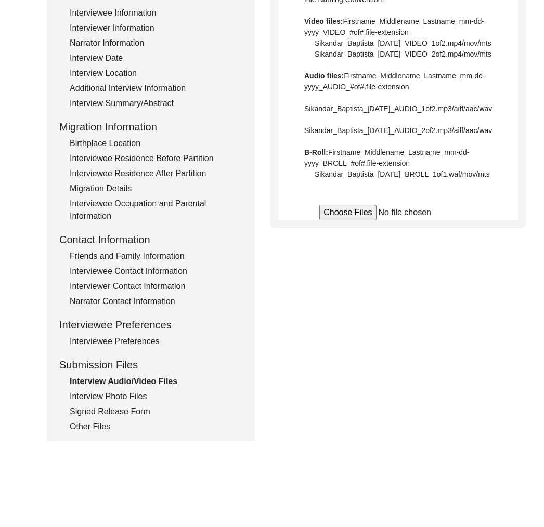
click at [143, 403] on div "Interview Information Interviewee Information Interviewer Information Narrator …" at bounding box center [150, 211] width 183 height 444
click at [137, 397] on div "Interview Photo Files" at bounding box center [156, 396] width 173 height 12
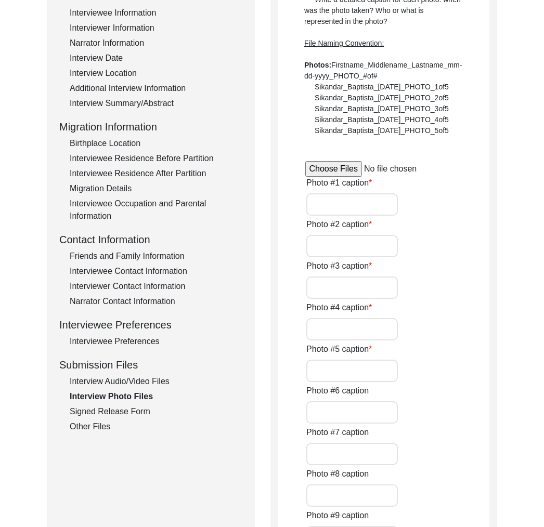
click at [129, 382] on div "Interview Audio/Video Files" at bounding box center [156, 381] width 173 height 12
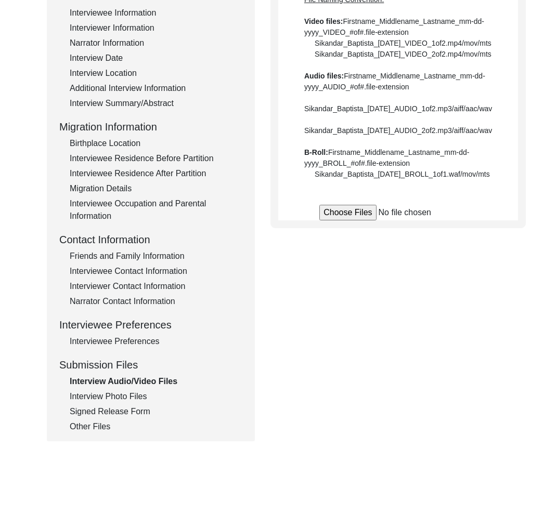
click at [144, 405] on div "Signed Release Form" at bounding box center [156, 411] width 173 height 12
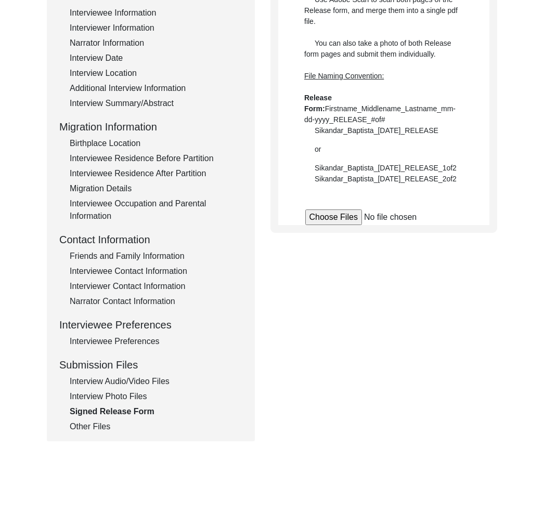
click at [141, 416] on div "Signed Release Form" at bounding box center [156, 411] width 173 height 12
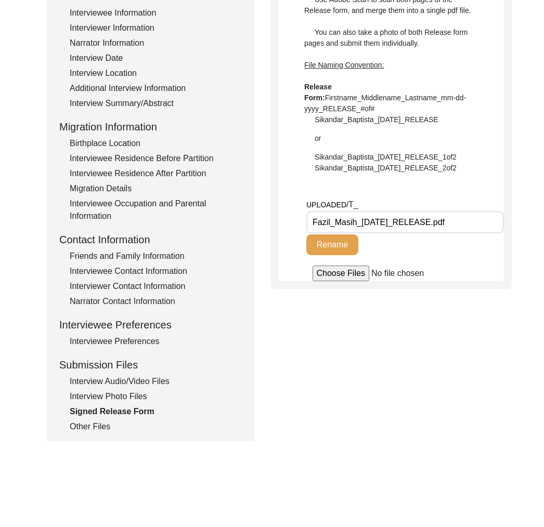
click at [98, 428] on div "Other Files" at bounding box center [156, 426] width 173 height 12
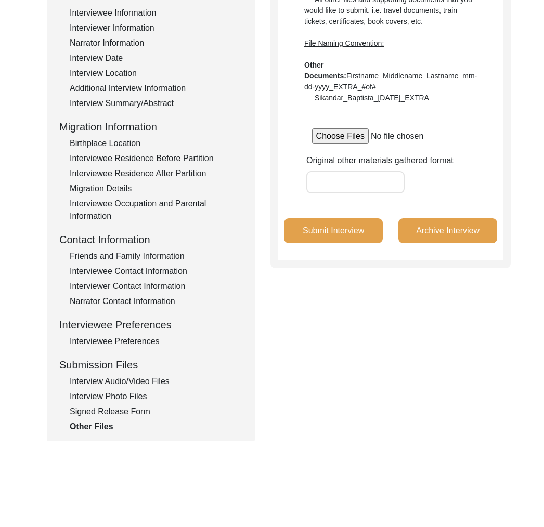
click at [107, 417] on div "Signed Release Form" at bounding box center [156, 411] width 173 height 12
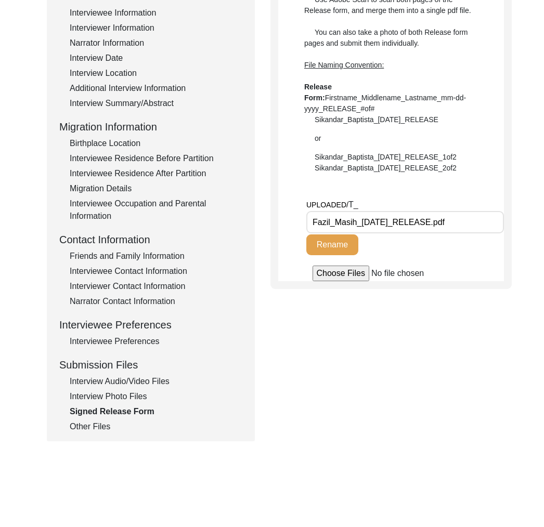
click at [110, 393] on div "Interview Photo Files" at bounding box center [156, 396] width 173 height 12
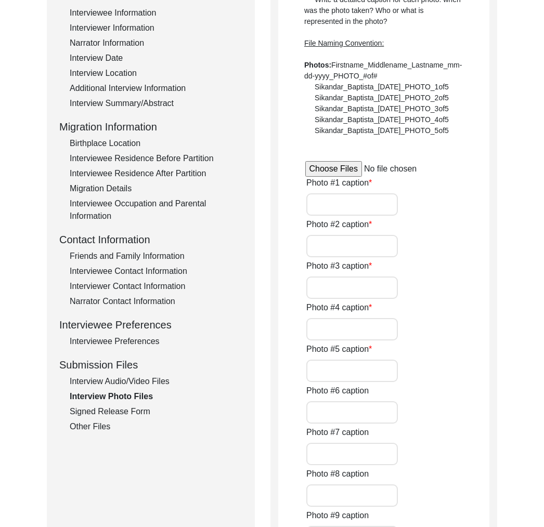
click at [135, 385] on div "Interview Audio/Video Files" at bounding box center [156, 381] width 173 height 12
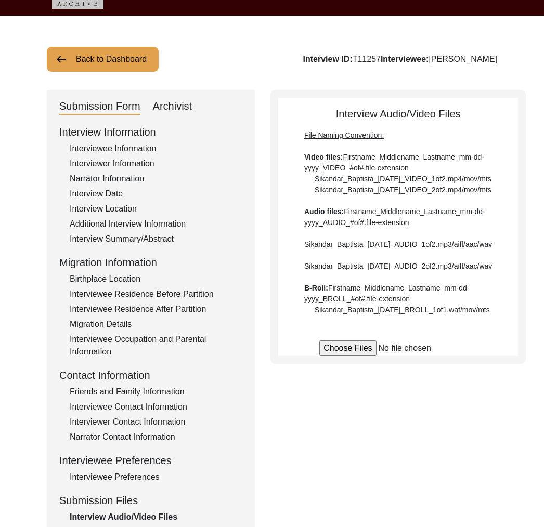
scroll to position [0, 0]
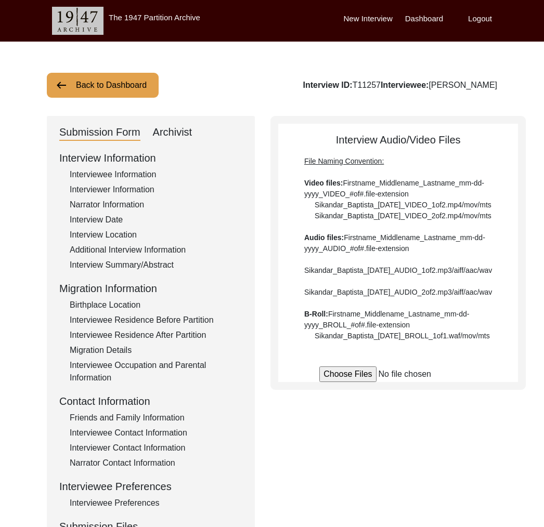
click at [113, 85] on button "Back to Dashboard" at bounding box center [103, 85] width 112 height 25
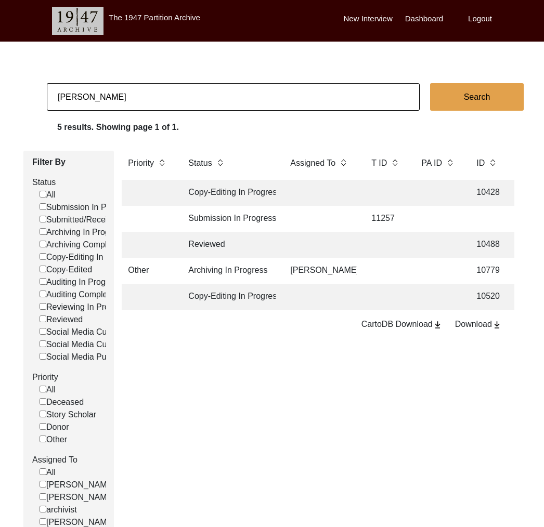
click at [157, 102] on input "[PERSON_NAME]" at bounding box center [233, 97] width 373 height 28
click at [157, 101] on input "[PERSON_NAME]" at bounding box center [233, 97] width 373 height 28
type input "[PERSON_NAME]"
checkbox input "false"
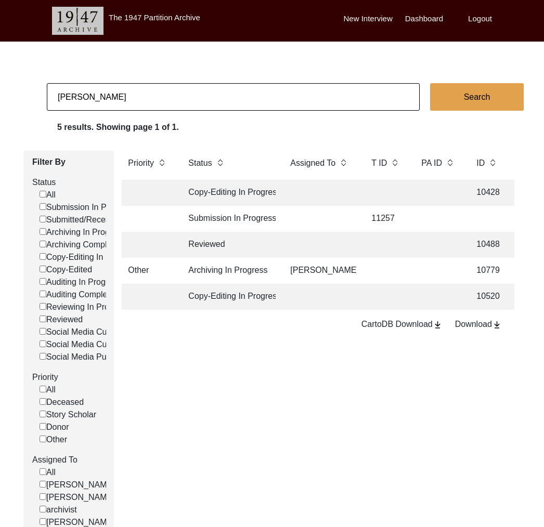
checkbox input "false"
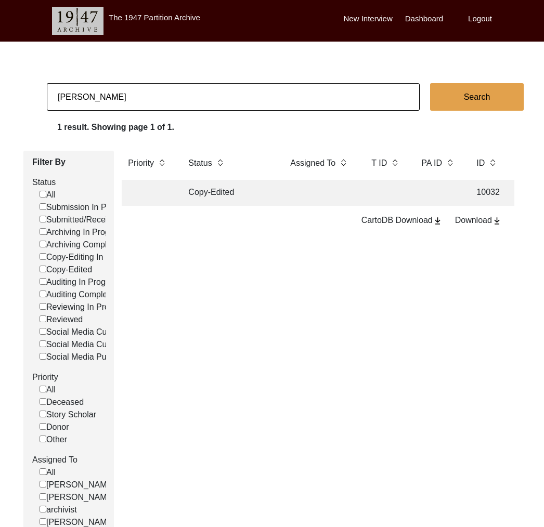
click at [273, 198] on td "Copy-Edited" at bounding box center [229, 193] width 94 height 26
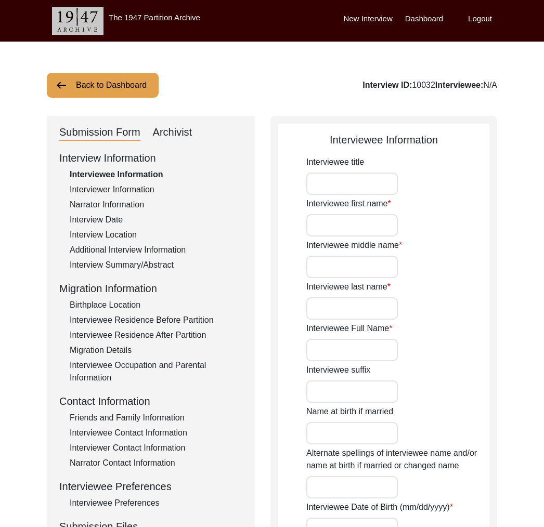
type input "[PERSON_NAME]"
type input "Bano"
type input "[PERSON_NAME]"
type input "[DATE]"
type input "86"
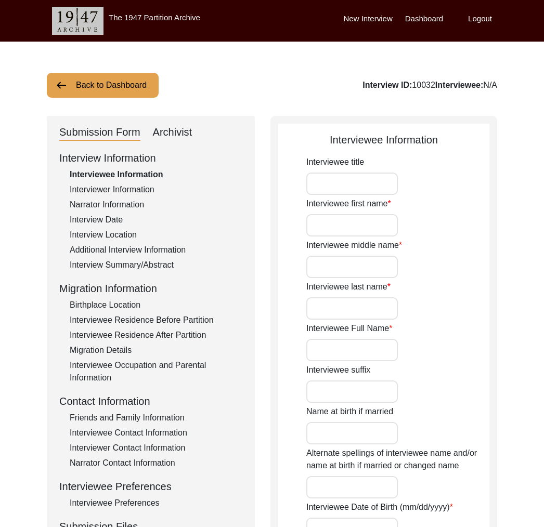
type input "[DEMOGRAPHIC_DATA]"
type input "Punjabi, Urdu"
type input "[DEMOGRAPHIC_DATA]"
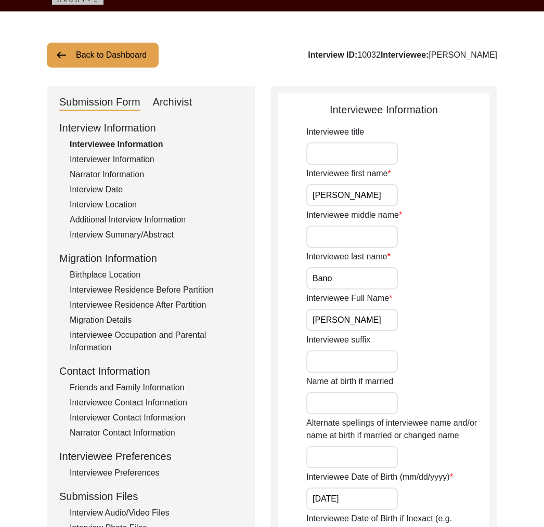
drag, startPoint x: 162, startPoint y: 392, endPoint x: 156, endPoint y: 389, distance: 6.5
click at [162, 392] on div "Friends and Family Information" at bounding box center [156, 388] width 173 height 12
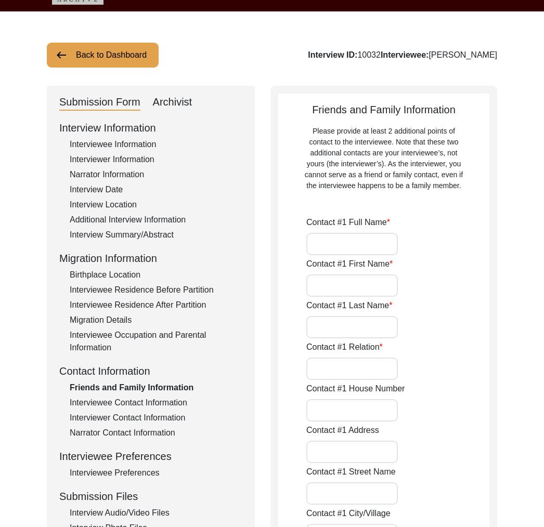
type input "[PERSON_NAME]"
type input "Amna"
type input "[PERSON_NAME]"
type input "Granddaughter"
type input "[GEOGRAPHIC_DATA]"
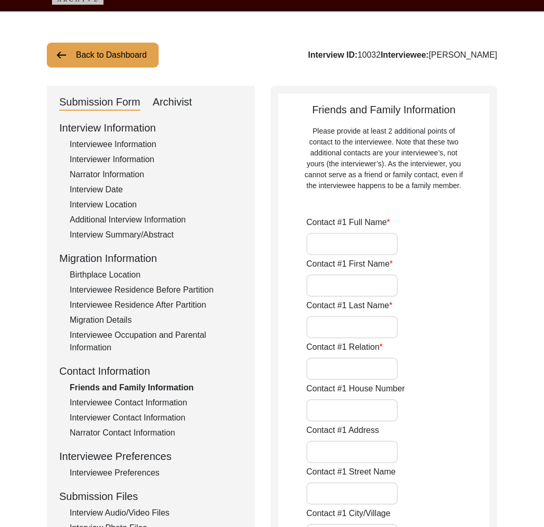
type input "0332 5263774"
type input "Sannan Khattak"
type input "Sannan"
type input "Khattak"
type input "Friend of the family"
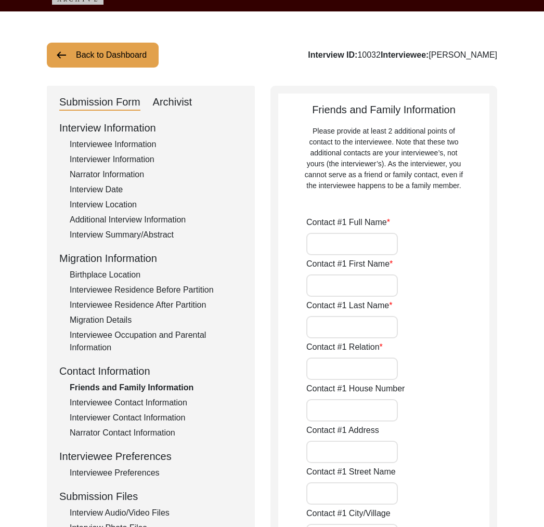
type input "[GEOGRAPHIC_DATA]"
type input "03335242065"
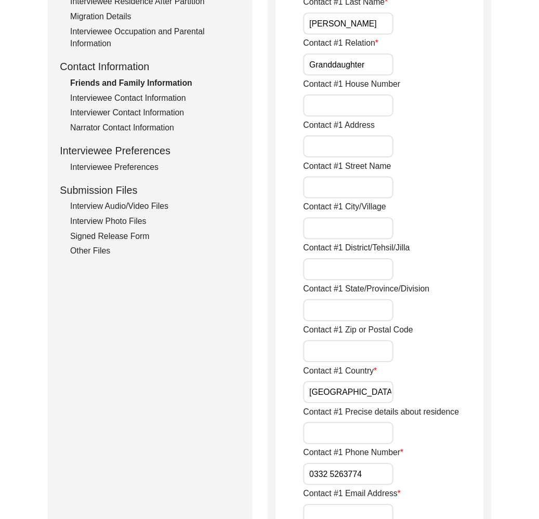
scroll to position [385, 0]
